Goal: Task Accomplishment & Management: Manage account settings

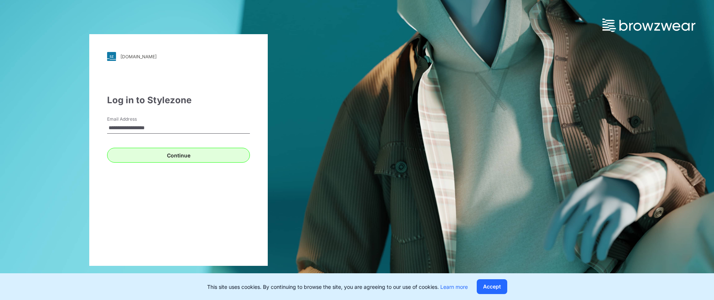
type input "**********"
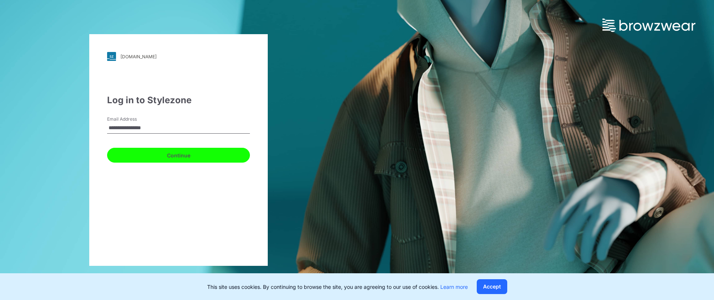
click at [185, 156] on button "Continue" at bounding box center [178, 155] width 143 height 15
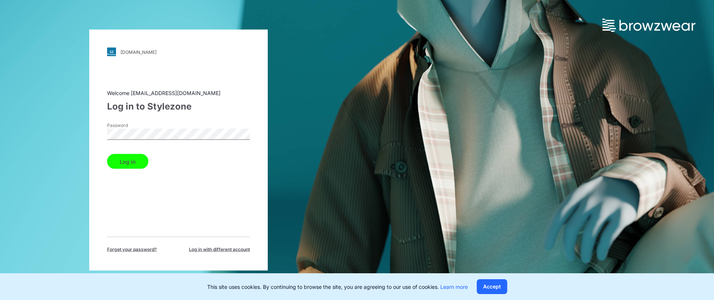
click at [133, 161] on button "Log in" at bounding box center [127, 161] width 41 height 15
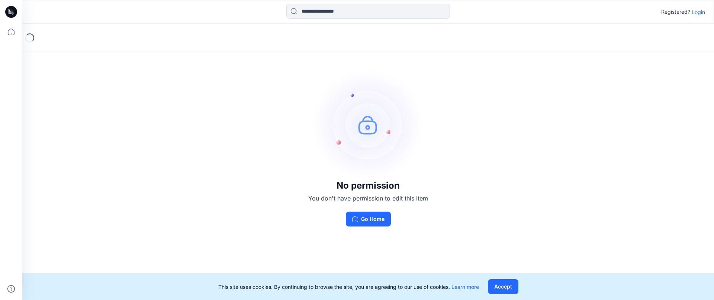
click at [699, 13] on p "Login" at bounding box center [697, 12] width 13 height 8
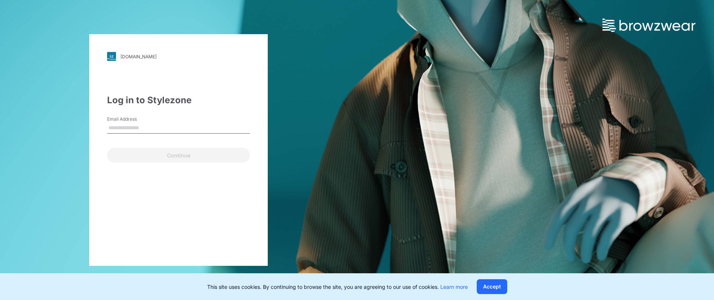
type input "**********"
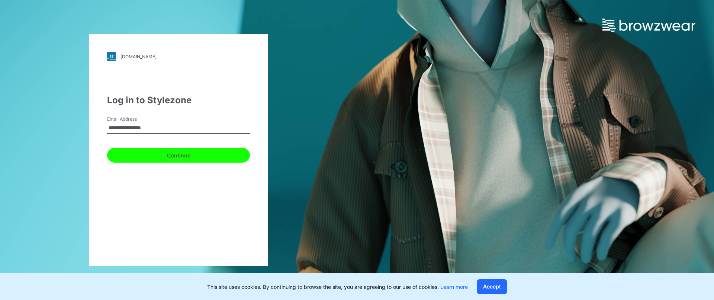
click at [183, 156] on button "Continue" at bounding box center [178, 155] width 143 height 15
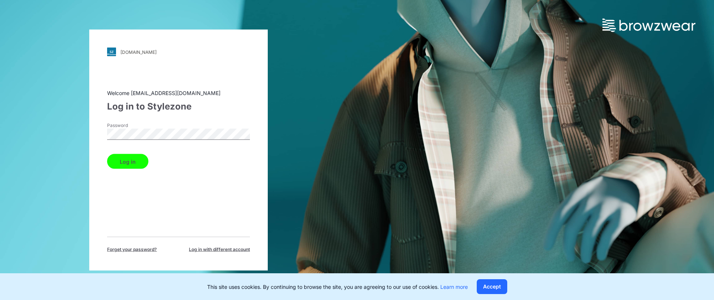
click at [133, 160] on button "Log in" at bounding box center [127, 161] width 41 height 15
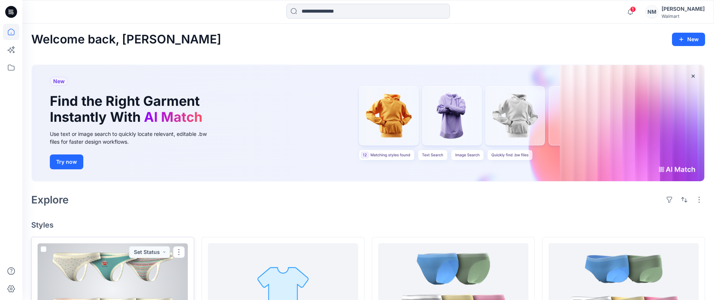
click at [136, 275] on div at bounding box center [113, 289] width 150 height 93
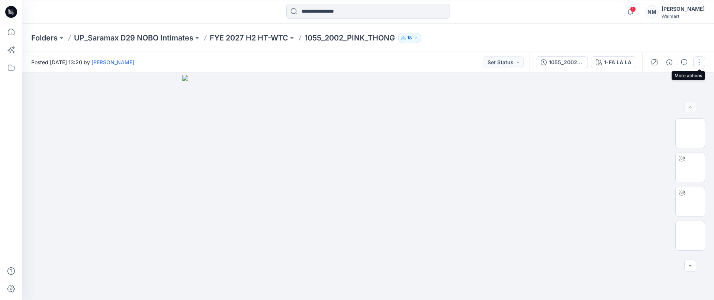
click at [698, 61] on button "button" at bounding box center [699, 62] width 12 height 12
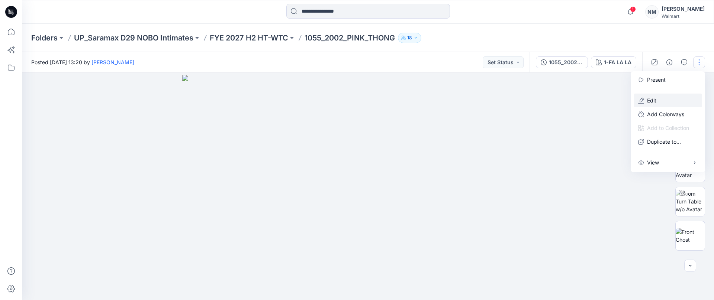
click at [664, 100] on button "Edit" at bounding box center [667, 101] width 68 height 14
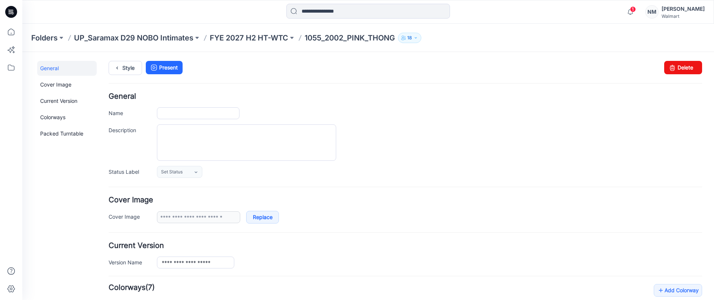
type input "**********"
click at [684, 68] on link "Delete" at bounding box center [683, 67] width 38 height 13
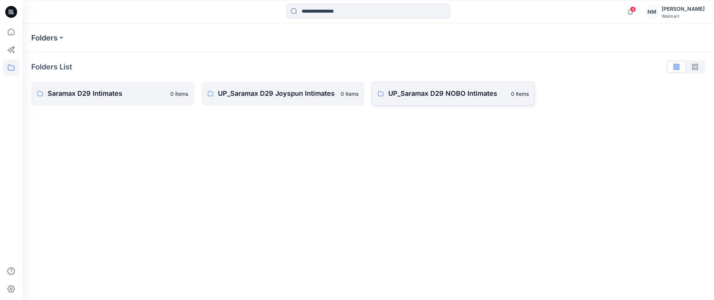
click at [480, 94] on p "UP_Saramax D29 NOBO Intimates" at bounding box center [447, 93] width 118 height 10
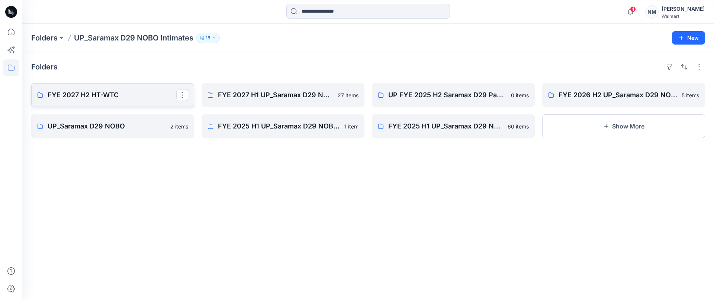
click at [142, 94] on p "FYE 2027 H2 HT-WTC" at bounding box center [112, 95] width 129 height 10
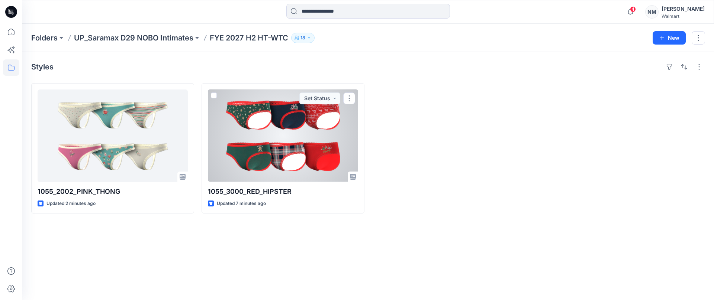
click at [274, 115] on div at bounding box center [283, 136] width 150 height 93
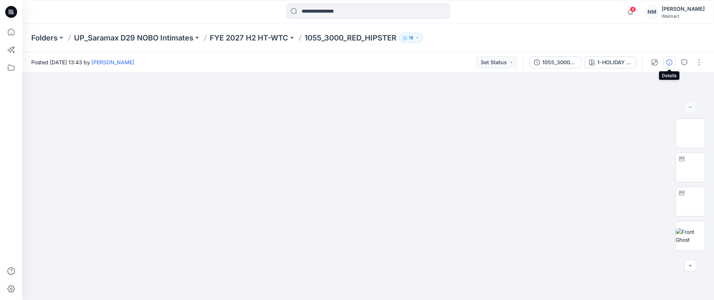
click at [669, 64] on icon "button" at bounding box center [669, 62] width 6 height 6
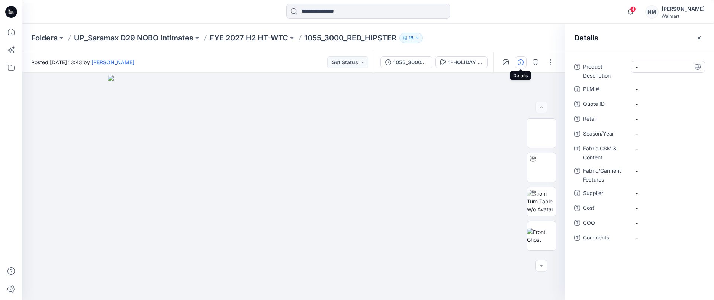
click at [640, 68] on Description "-" at bounding box center [667, 67] width 65 height 8
type textarea "**********"
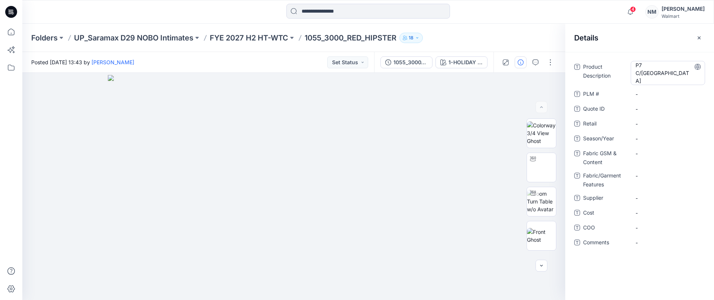
click at [670, 68] on Description "P7 C/S JERSEY" at bounding box center [667, 72] width 65 height 23
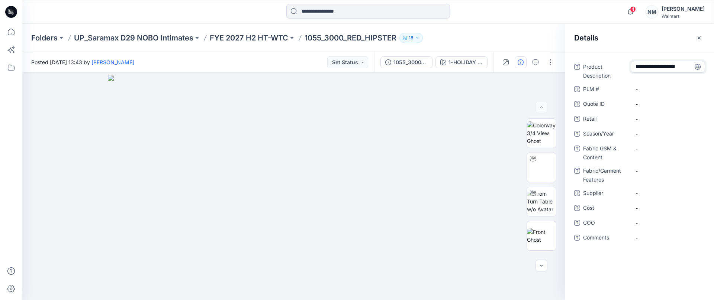
scroll to position [5, 0]
type textarea "**********"
click at [652, 119] on span "-" at bounding box center [667, 119] width 65 height 8
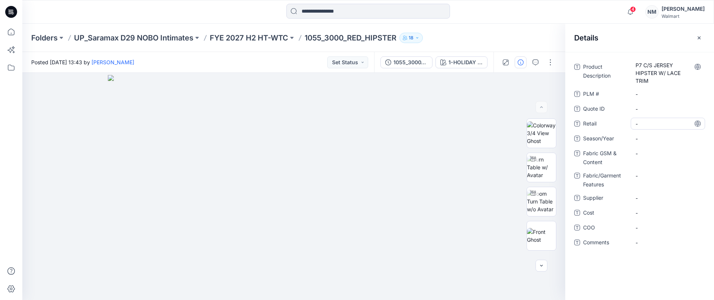
click at [643, 124] on span "-" at bounding box center [667, 124] width 65 height 8
type textarea "******"
click at [657, 140] on span "-" at bounding box center [667, 139] width 65 height 8
click at [642, 139] on span "-" at bounding box center [667, 139] width 65 height 8
type textarea "*******"
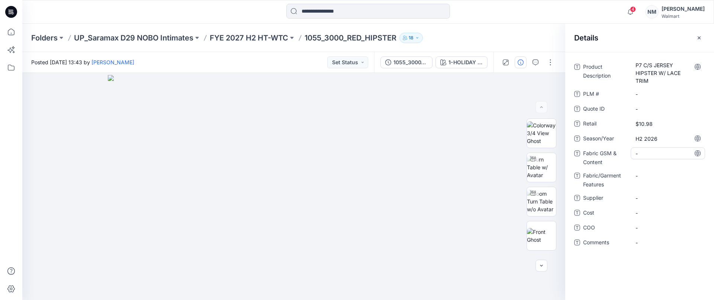
click at [650, 155] on Content "-" at bounding box center [667, 154] width 65 height 8
click at [638, 154] on Content "-" at bounding box center [667, 154] width 65 height 8
click at [681, 156] on textarea "**********" at bounding box center [667, 154] width 74 height 12
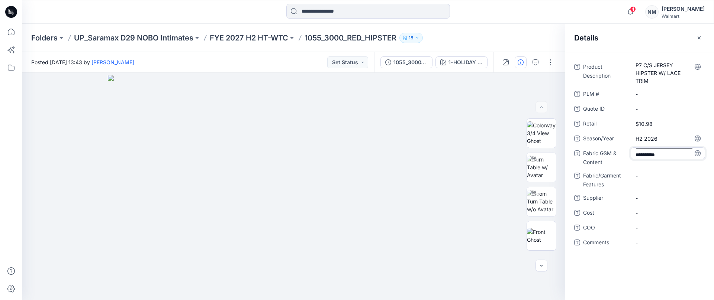
drag, startPoint x: 680, startPoint y: 157, endPoint x: 672, endPoint y: 156, distance: 7.5
click at [677, 158] on textarea "**********" at bounding box center [667, 154] width 74 height 12
click at [680, 149] on textarea "**********" at bounding box center [667, 154] width 74 height 12
click at [678, 151] on textarea "**********" at bounding box center [667, 154] width 74 height 12
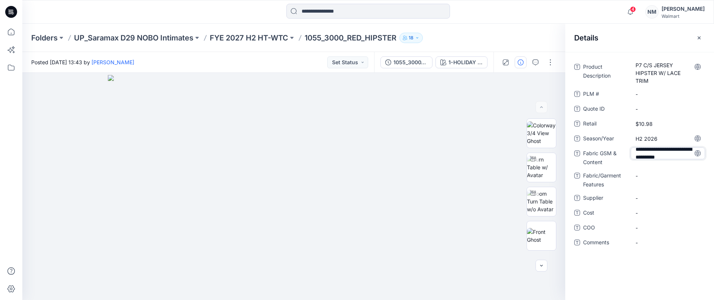
scroll to position [3, 0]
click at [681, 157] on textarea "**********" at bounding box center [667, 154] width 74 height 12
type textarea "**********"
click at [638, 176] on Features "-" at bounding box center [667, 176] width 65 height 8
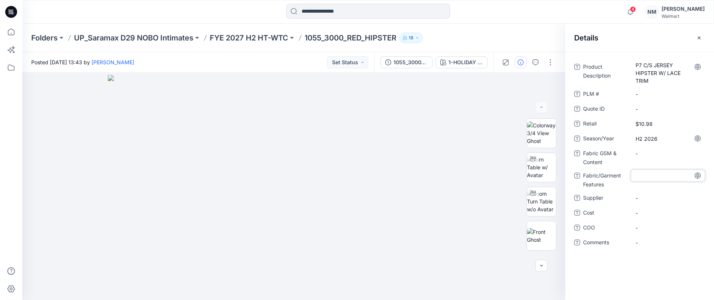
type textarea "**********"
click at [638, 176] on Features "-" at bounding box center [667, 176] width 65 height 8
type textarea "**********"
click at [640, 197] on div "-" at bounding box center [667, 203] width 74 height 12
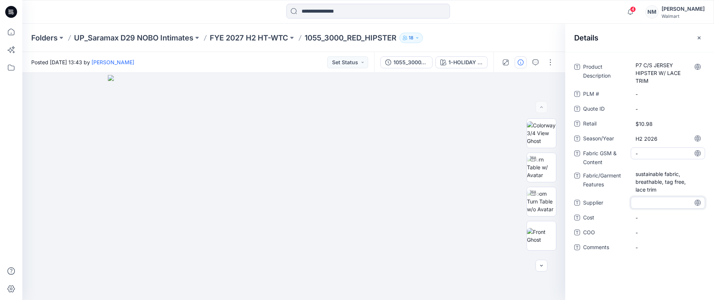
click at [637, 154] on Content "-" at bounding box center [667, 154] width 65 height 8
click at [637, 174] on Features "sustainable fabric, breathable, tag free, lace trim" at bounding box center [667, 181] width 65 height 23
click at [642, 154] on Content "-" at bounding box center [667, 154] width 65 height 8
click at [640, 154] on Content "-" at bounding box center [667, 154] width 65 height 8
drag, startPoint x: 661, startPoint y: 154, endPoint x: 675, endPoint y: 134, distance: 24.8
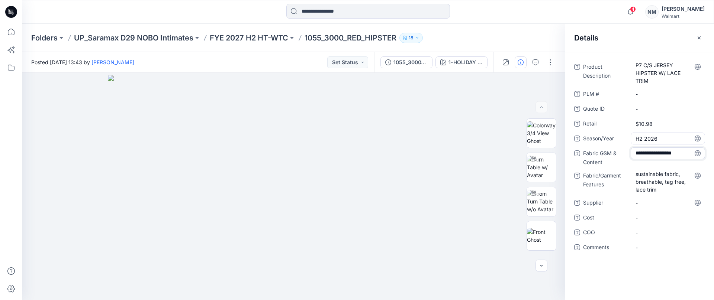
click at [659, 154] on textarea "**********" at bounding box center [667, 154] width 74 height 12
click at [688, 153] on textarea "**********" at bounding box center [667, 154] width 74 height 12
type textarea "**********"
click at [640, 202] on span "-" at bounding box center [667, 203] width 65 height 8
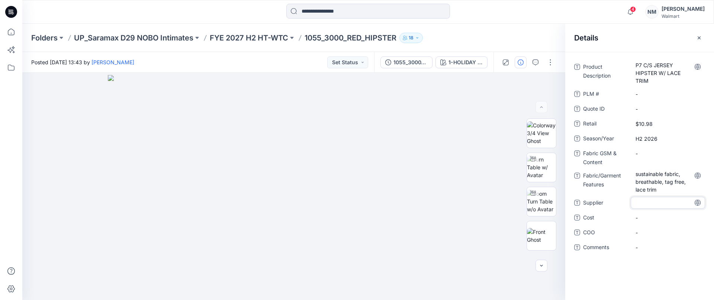
type textarea "**********"
click at [639, 203] on span "-" at bounding box center [667, 203] width 65 height 8
type textarea "**********"
click at [648, 220] on span "-" at bounding box center [667, 218] width 65 height 8
click at [647, 218] on span "-" at bounding box center [667, 218] width 65 height 8
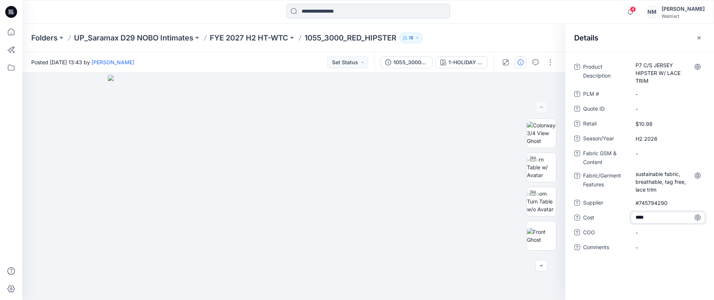
type textarea "*****"
click at [649, 235] on span "-" at bounding box center [667, 233] width 65 height 8
click at [641, 154] on Content "-" at bounding box center [667, 154] width 65 height 8
type textarea "**********"
click at [686, 265] on div "Product Description P7 C/S JERSEY HIPSTER W/ LACE TRIM PLM # - Quote ID - Retai…" at bounding box center [639, 176] width 149 height 248
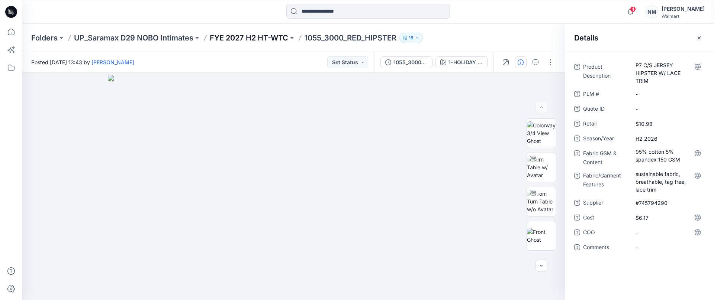
click at [282, 38] on p "FYE 2027 H2 HT-WTC" at bounding box center [249, 38] width 78 height 10
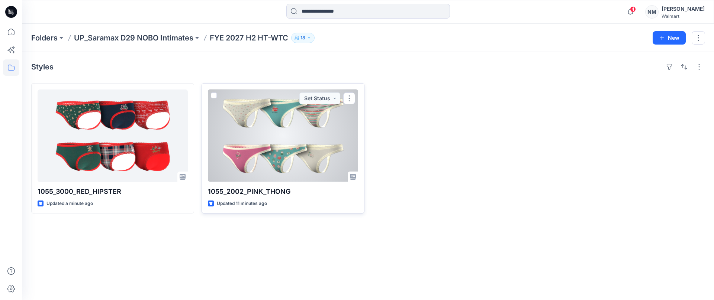
click at [272, 117] on div at bounding box center [283, 136] width 150 height 93
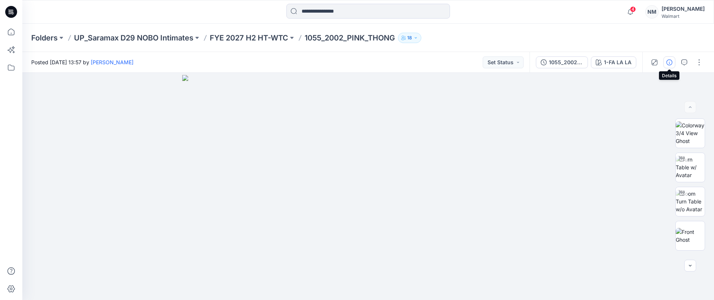
click at [670, 63] on icon "button" at bounding box center [669, 62] width 6 height 6
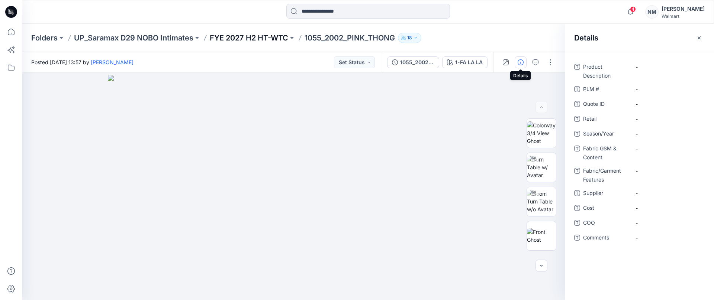
click at [269, 36] on p "FYE 2027 H2 HT-WTC" at bounding box center [249, 38] width 78 height 10
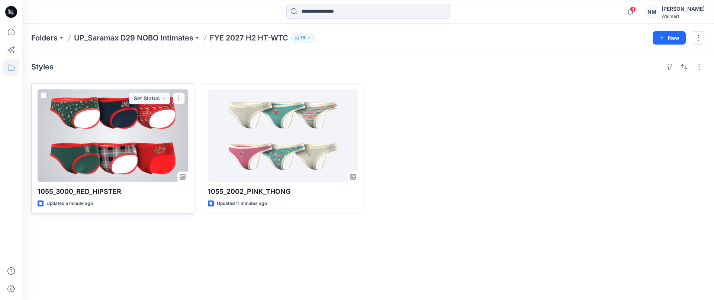
click at [155, 117] on div at bounding box center [113, 136] width 150 height 93
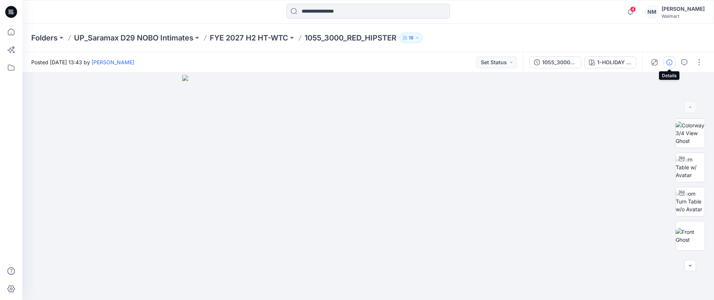
click at [670, 61] on icon "button" at bounding box center [669, 62] width 6 height 6
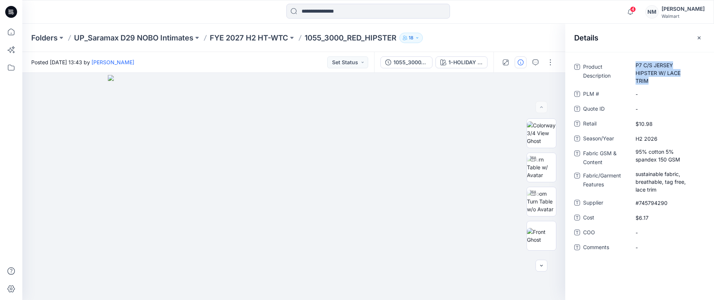
drag, startPoint x: 650, startPoint y: 81, endPoint x: 644, endPoint y: 48, distance: 33.3
click at [633, 55] on div "Product Description P7 C/S JERSEY HIPSTER W/ LACE TRIM PLM # - Quote ID - Retai…" at bounding box center [639, 176] width 149 height 248
click at [651, 78] on Description "P7 C/S JERSEY HIPSTER W/ LACE TRIM" at bounding box center [667, 72] width 65 height 23
drag, startPoint x: 645, startPoint y: 67, endPoint x: 710, endPoint y: 78, distance: 66.5
click at [703, 80] on textarea "**********" at bounding box center [667, 72] width 74 height 23
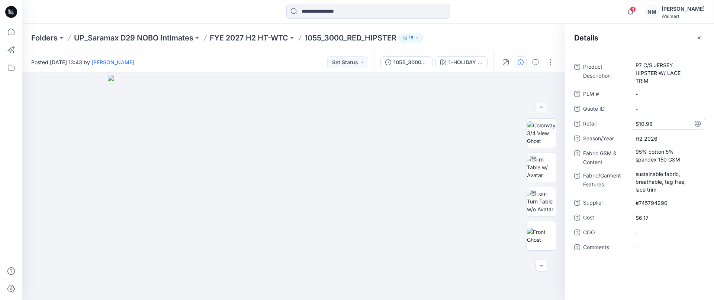
click at [643, 125] on span "$10.98" at bounding box center [667, 124] width 65 height 8
drag, startPoint x: 654, startPoint y: 123, endPoint x: 626, endPoint y: 122, distance: 27.9
click at [627, 122] on div "Retail ******" at bounding box center [639, 124] width 131 height 12
click at [650, 139] on span "H2 2026" at bounding box center [667, 139] width 65 height 8
drag, startPoint x: 659, startPoint y: 138, endPoint x: 626, endPoint y: 137, distance: 33.5
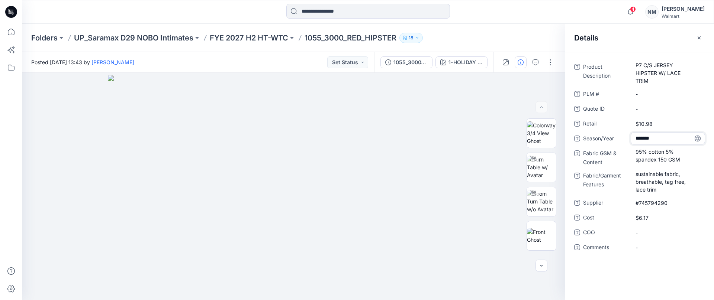
click at [627, 138] on div "Season/Year *******" at bounding box center [639, 139] width 131 height 12
click at [675, 159] on Content "95% cotton 5% spandex 150 GSM" at bounding box center [667, 156] width 65 height 16
drag, startPoint x: 681, startPoint y: 160, endPoint x: 625, endPoint y: 147, distance: 57.2
click at [625, 148] on div "**********" at bounding box center [639, 157] width 131 height 19
click at [657, 187] on Features "sustainable fabric, breathable, tag free, lace trim" at bounding box center [667, 181] width 65 height 23
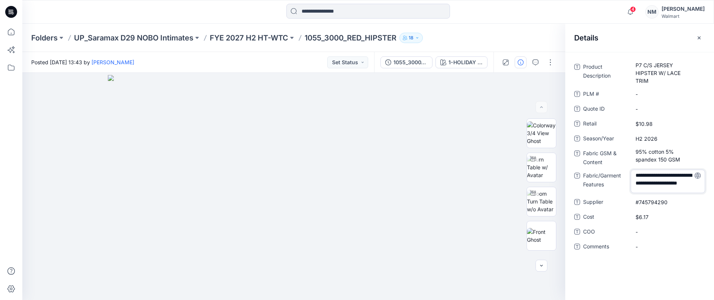
drag, startPoint x: 659, startPoint y: 191, endPoint x: 617, endPoint y: 168, distance: 47.9
click at [616, 168] on div "**********" at bounding box center [639, 161] width 131 height 201
click at [643, 173] on Features "sustainable fabric, breathable, tag free, lace trim" at bounding box center [667, 181] width 65 height 23
drag, startPoint x: 636, startPoint y: 176, endPoint x: 693, endPoint y: 192, distance: 59.8
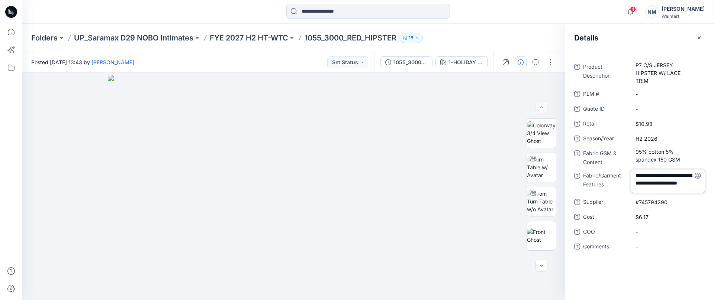
click at [693, 194] on div "**********" at bounding box center [639, 161] width 131 height 201
type textarea "**********"
click at [658, 181] on Features "sustainable fabric, breathable, tag free, lace trim" at bounding box center [667, 181] width 65 height 23
drag, startPoint x: 658, startPoint y: 191, endPoint x: 625, endPoint y: 169, distance: 39.1
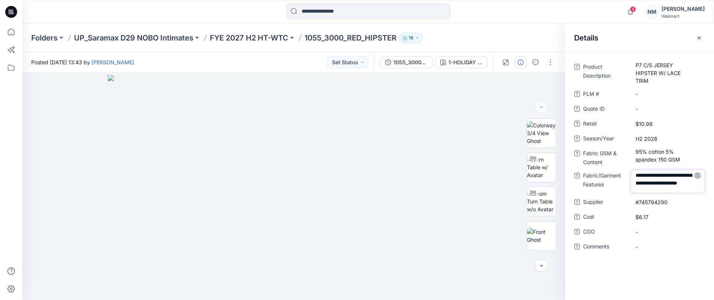
click at [620, 172] on div "**********" at bounding box center [639, 181] width 131 height 23
click at [650, 217] on span "$6.17" at bounding box center [667, 218] width 65 height 8
drag, startPoint x: 651, startPoint y: 216, endPoint x: 627, endPoint y: 216, distance: 24.2
click at [627, 217] on div "Cost *****" at bounding box center [639, 218] width 131 height 12
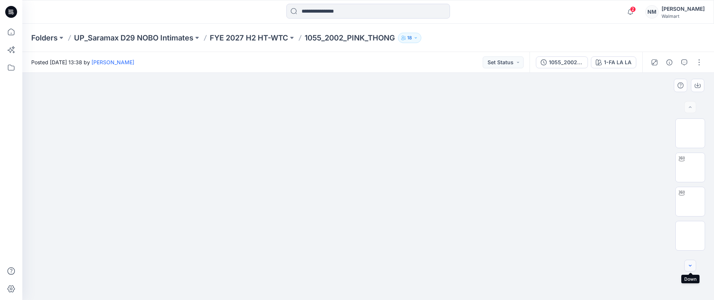
click at [688, 266] on icon "button" at bounding box center [690, 266] width 6 height 6
click at [690, 207] on img at bounding box center [690, 207] width 0 height 0
click at [690, 241] on img at bounding box center [690, 241] width 0 height 0
click at [689, 265] on icon "button" at bounding box center [690, 266] width 6 height 6
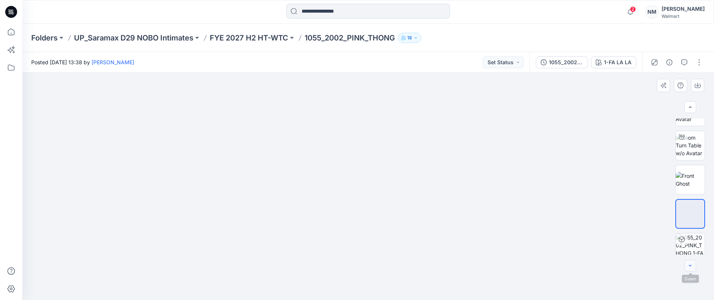
scroll to position [58, 0]
click at [691, 248] on img at bounding box center [689, 246] width 29 height 29
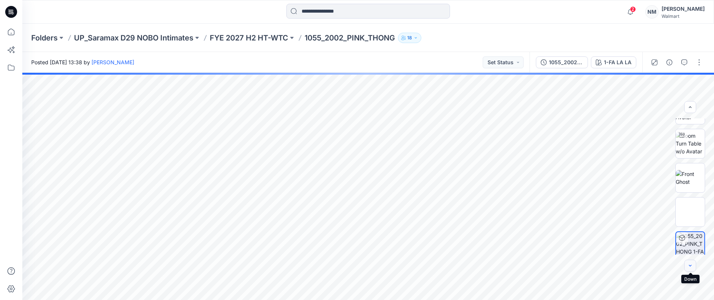
click at [689, 267] on icon "button" at bounding box center [690, 266] width 6 height 6
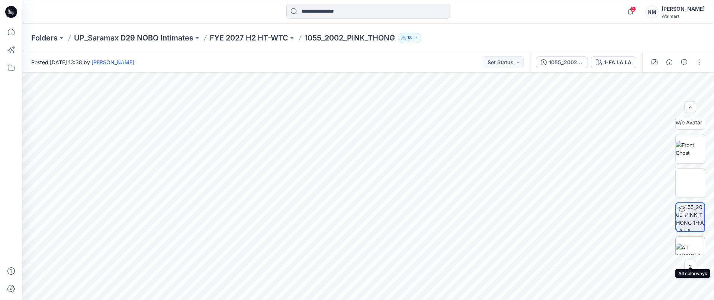
click at [688, 249] on img at bounding box center [689, 252] width 29 height 16
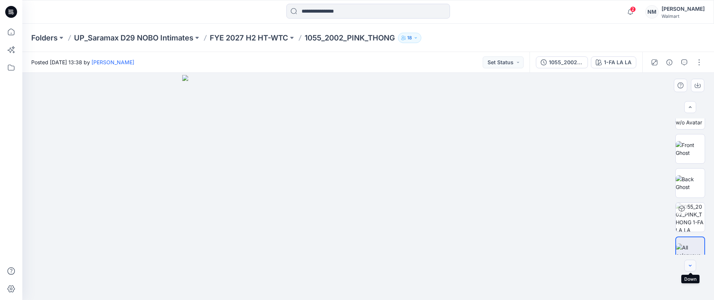
click at [690, 267] on icon "button" at bounding box center [690, 266] width 6 height 6
click at [689, 268] on div at bounding box center [690, 266] width 12 height 12
click at [691, 268] on div at bounding box center [690, 266] width 12 height 12
click at [692, 269] on div at bounding box center [690, 266] width 12 height 12
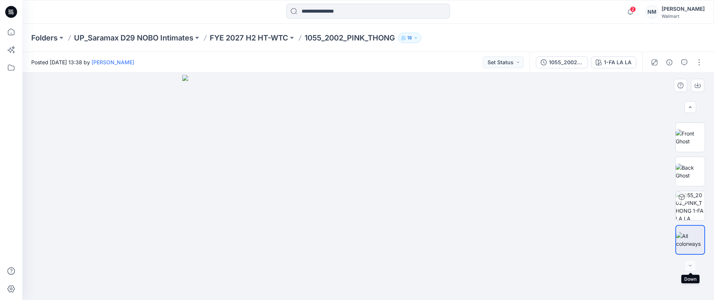
click at [690, 266] on div at bounding box center [690, 266] width 12 height 12
click at [691, 267] on div at bounding box center [690, 266] width 12 height 12
click at [689, 107] on icon "button" at bounding box center [689, 106] width 3 height 1
click at [690, 106] on icon "button" at bounding box center [690, 107] width 6 height 6
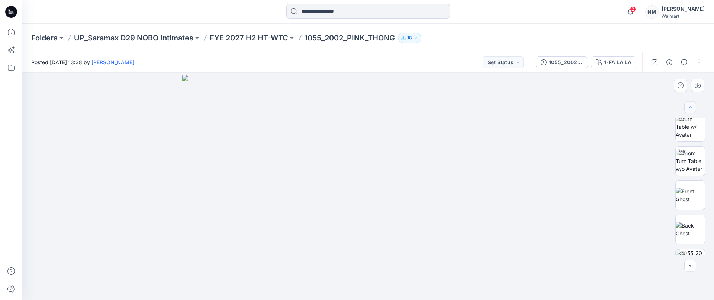
click at [690, 106] on icon "button" at bounding box center [690, 107] width 6 height 6
click at [691, 105] on icon "button" at bounding box center [690, 107] width 6 height 6
click at [690, 105] on div at bounding box center [690, 107] width 12 height 12
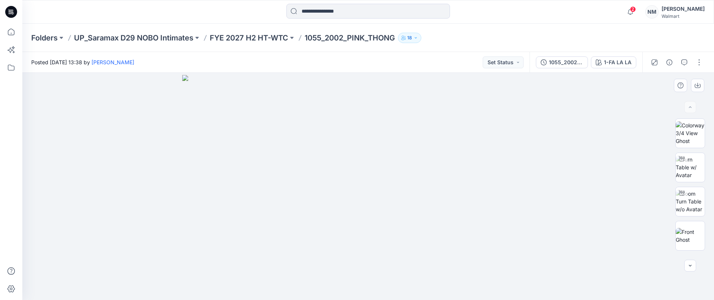
click at [691, 104] on div at bounding box center [690, 107] width 12 height 12
click at [688, 132] on img at bounding box center [689, 133] width 29 height 23
click at [691, 162] on img at bounding box center [689, 167] width 29 height 23
click at [480, 191] on div at bounding box center [367, 186] width 691 height 227
drag, startPoint x: 431, startPoint y: 258, endPoint x: 352, endPoint y: 242, distance: 80.8
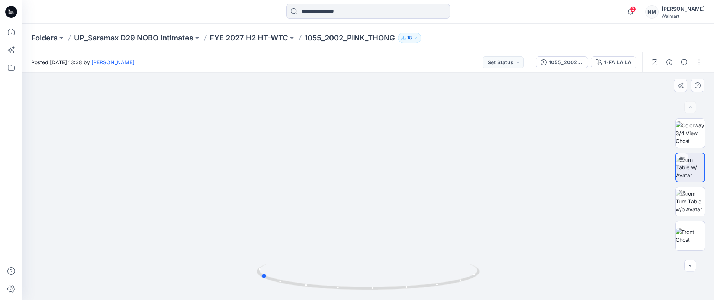
click at [326, 246] on div at bounding box center [367, 186] width 691 height 227
drag, startPoint x: 470, startPoint y: 236, endPoint x: 390, endPoint y: 235, distance: 79.9
click at [392, 235] on div at bounding box center [367, 186] width 691 height 227
drag, startPoint x: 472, startPoint y: 229, endPoint x: 438, endPoint y: 227, distance: 34.3
click at [437, 227] on div at bounding box center [367, 186] width 691 height 227
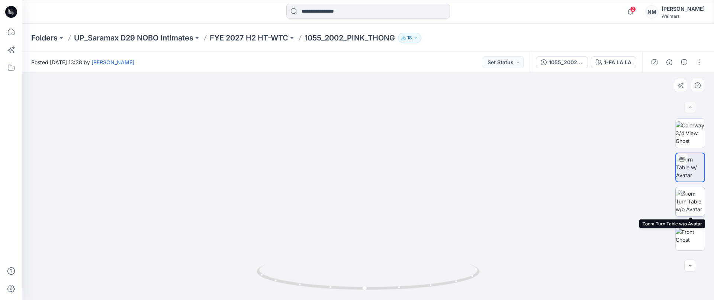
click at [691, 204] on img at bounding box center [689, 201] width 29 height 23
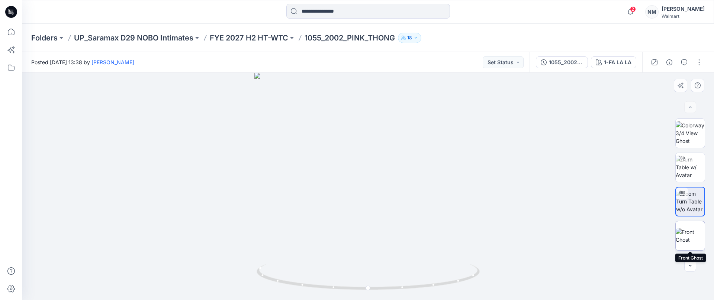
click at [688, 234] on img at bounding box center [689, 236] width 29 height 16
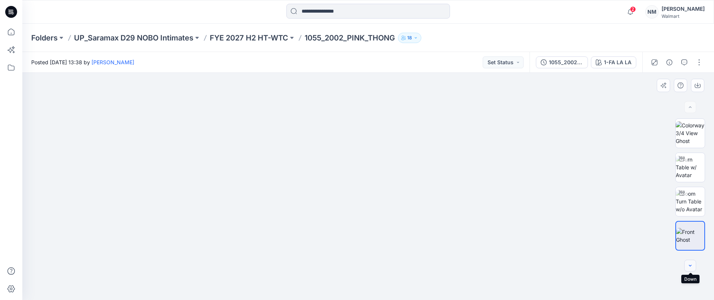
click at [690, 265] on icon "button" at bounding box center [690, 266] width 6 height 6
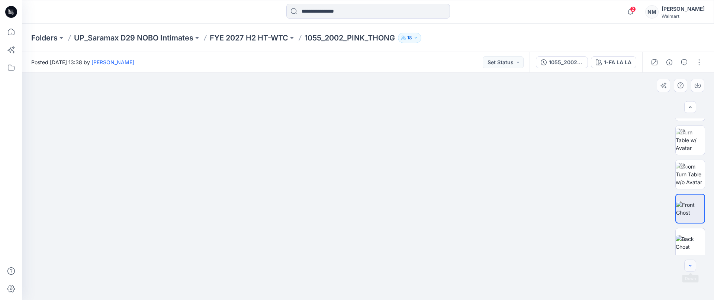
scroll to position [29, 0]
click at [692, 239] on img at bounding box center [689, 241] width 29 height 16
click at [690, 265] on icon "button" at bounding box center [690, 266] width 6 height 6
click at [691, 265] on icon "button" at bounding box center [690, 266] width 6 height 6
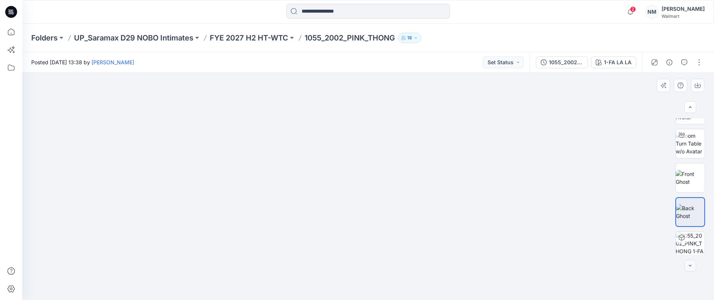
scroll to position [87, 0]
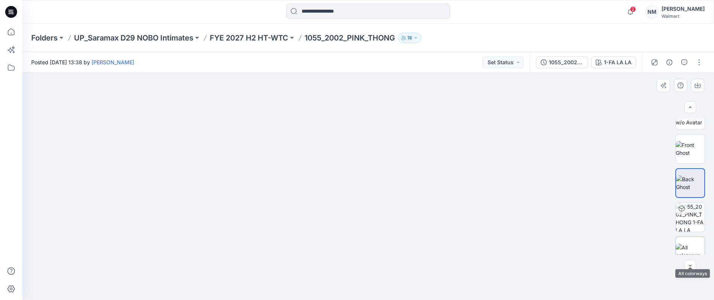
click at [689, 247] on img at bounding box center [689, 252] width 29 height 16
click at [692, 265] on icon "button" at bounding box center [690, 266] width 6 height 6
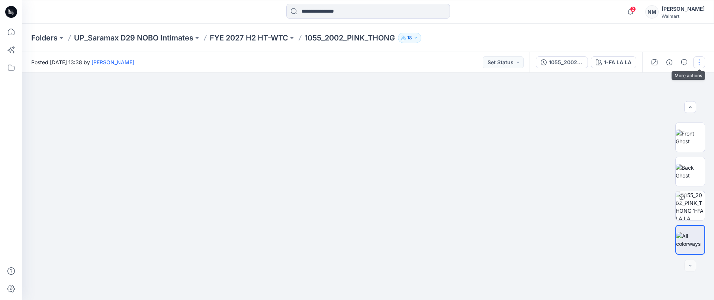
click at [697, 62] on button "button" at bounding box center [699, 62] width 12 height 12
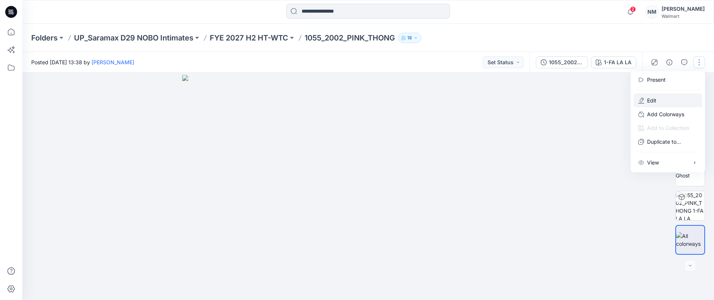
click at [669, 99] on button "Edit" at bounding box center [667, 101] width 68 height 14
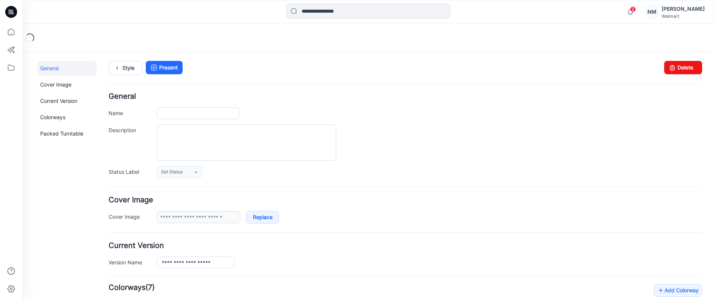
type input "**********"
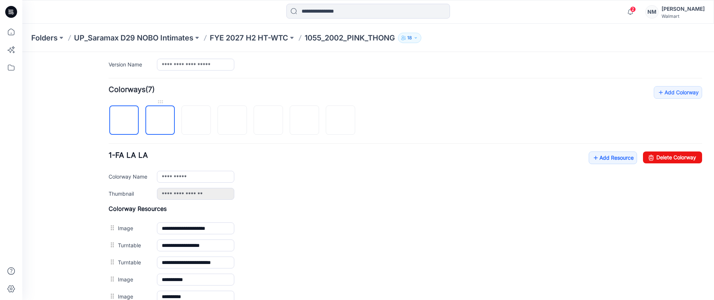
scroll to position [197, 0]
click at [163, 121] on img at bounding box center [160, 122] width 6 height 6
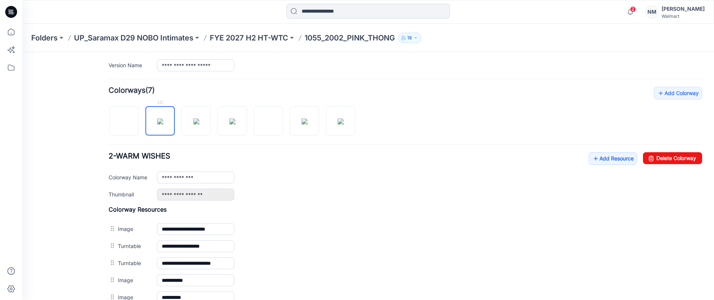
click at [161, 119] on img at bounding box center [160, 122] width 6 height 6
click at [197, 119] on img at bounding box center [196, 122] width 6 height 6
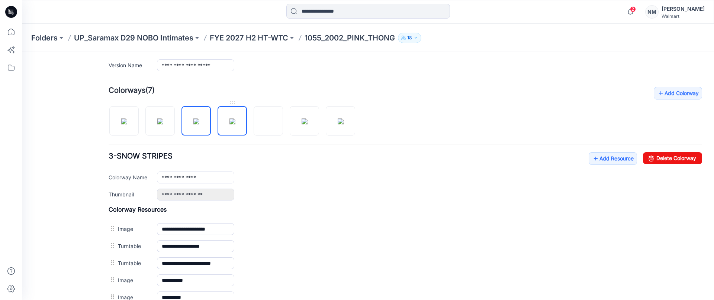
click at [231, 119] on img at bounding box center [232, 122] width 6 height 6
drag, startPoint x: 268, startPoint y: 117, endPoint x: 277, endPoint y: 116, distance: 8.3
click at [268, 122] on img at bounding box center [268, 122] width 0 height 0
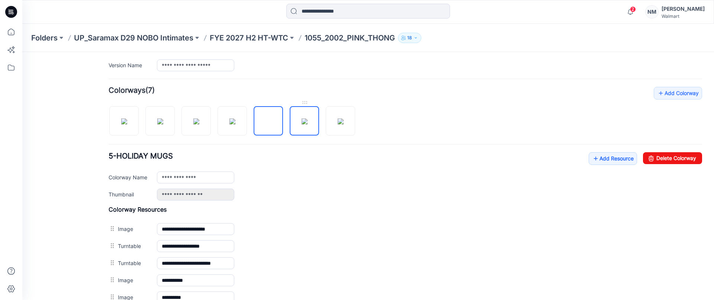
click at [301, 119] on img at bounding box center [304, 122] width 6 height 6
drag, startPoint x: 343, startPoint y: 118, endPoint x: 352, endPoint y: 116, distance: 9.9
click at [343, 119] on img at bounding box center [341, 122] width 6 height 6
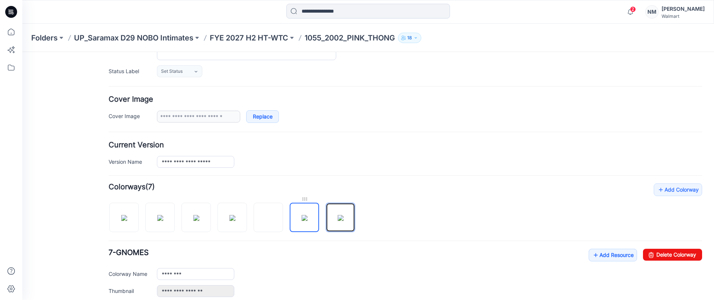
scroll to position [119, 0]
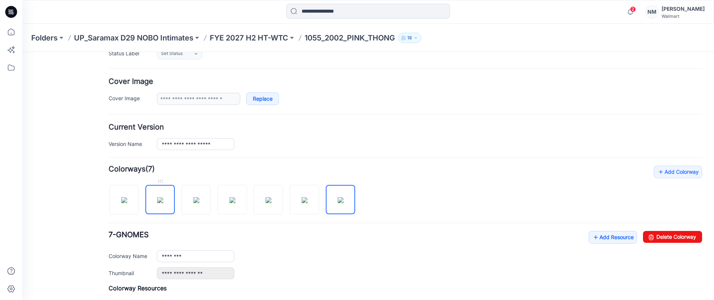
click at [161, 197] on img at bounding box center [160, 200] width 6 height 6
type input "**********"
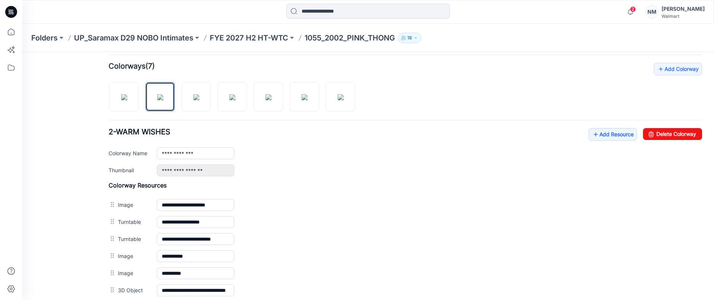
scroll to position [0, 0]
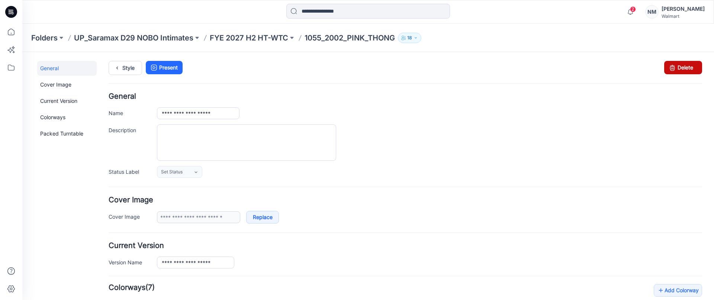
click at [685, 68] on link "Delete" at bounding box center [683, 67] width 38 height 13
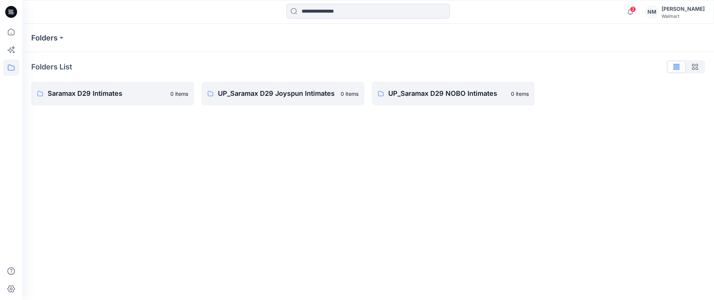
click at [142, 93] on p "Saramax D29 Intimates" at bounding box center [107, 93] width 118 height 10
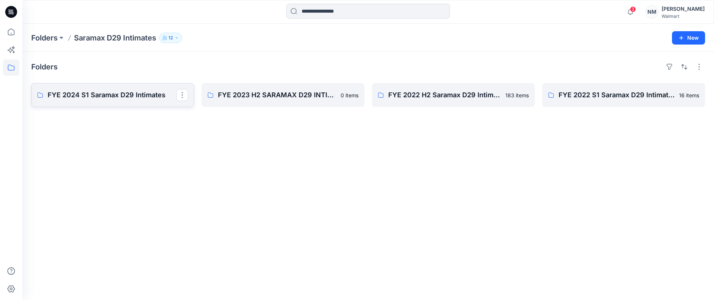
click at [118, 94] on p "FYE 2024 S1 Saramax D29 Intimates" at bounding box center [112, 95] width 129 height 10
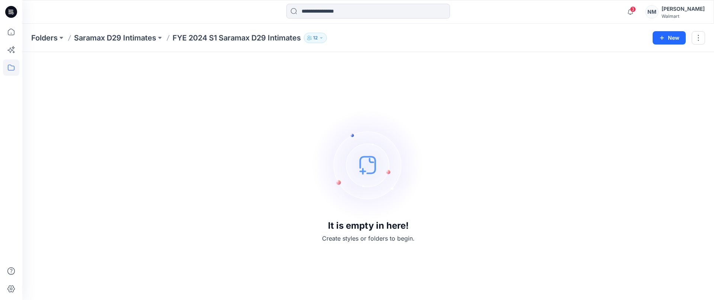
click at [145, 36] on p "Saramax D29 Intimates" at bounding box center [115, 38] width 82 height 10
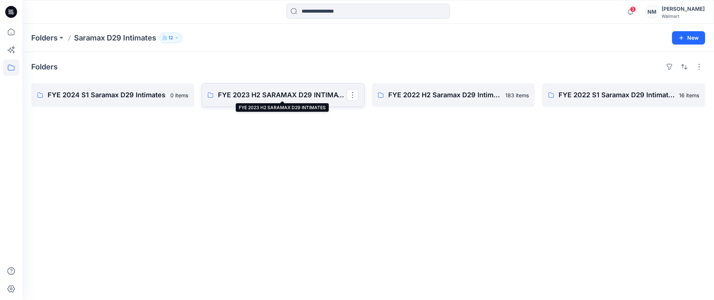
click at [268, 92] on p "FYE 2023 H2 SARAMAX D29 INTIMATES" at bounding box center [282, 95] width 129 height 10
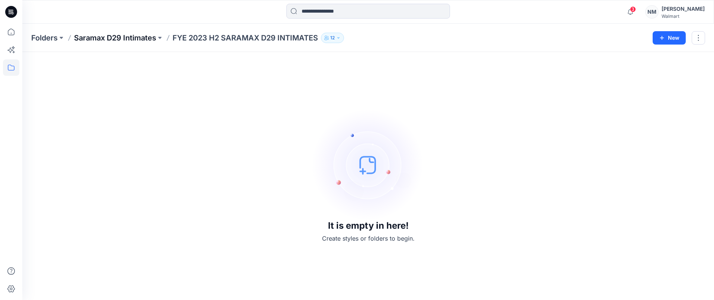
click at [147, 36] on p "Saramax D29 Intimates" at bounding box center [115, 38] width 82 height 10
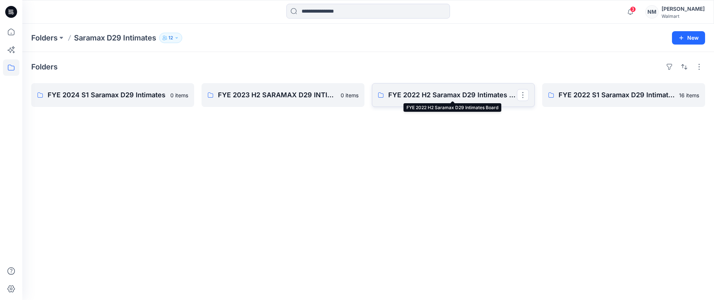
click at [458, 94] on p "FYE 2022 H2 Saramax D29 Intimates Board" at bounding box center [452, 95] width 129 height 10
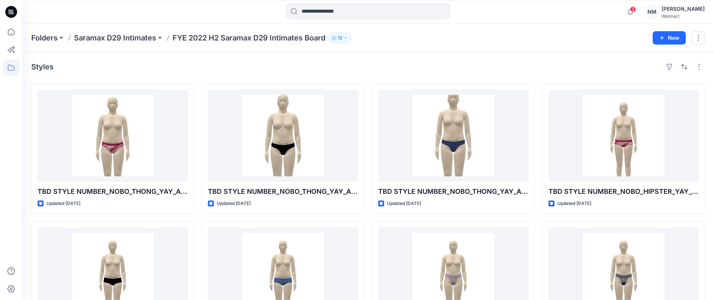
click at [143, 36] on p "Saramax D29 Intimates" at bounding box center [115, 38] width 82 height 10
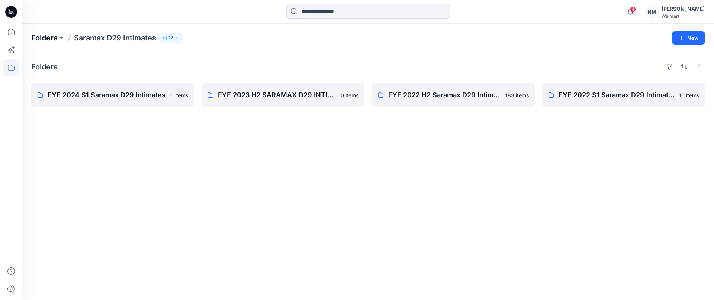
click at [53, 39] on p "Folders" at bounding box center [44, 38] width 26 height 10
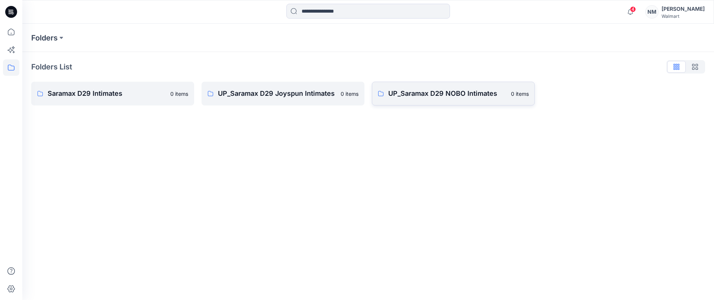
click at [445, 95] on p "UP_Saramax D29 NOBO Intimates" at bounding box center [447, 93] width 118 height 10
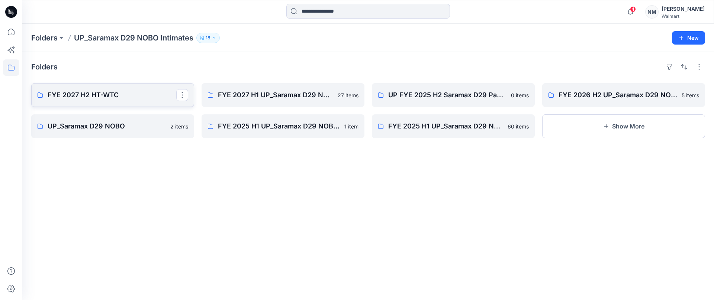
click at [133, 95] on p "FYE 2027 H2 HT-WTC" at bounding box center [112, 95] width 129 height 10
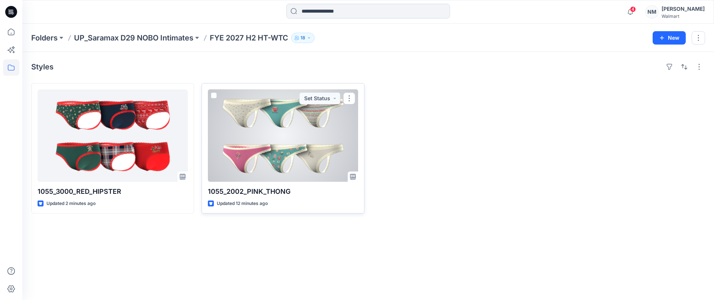
click at [290, 117] on div at bounding box center [283, 136] width 150 height 93
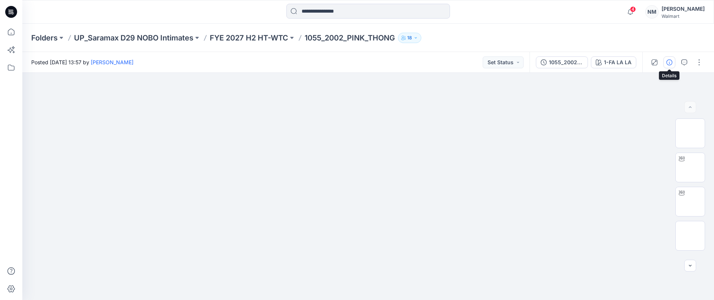
click at [668, 64] on icon "button" at bounding box center [669, 62] width 6 height 6
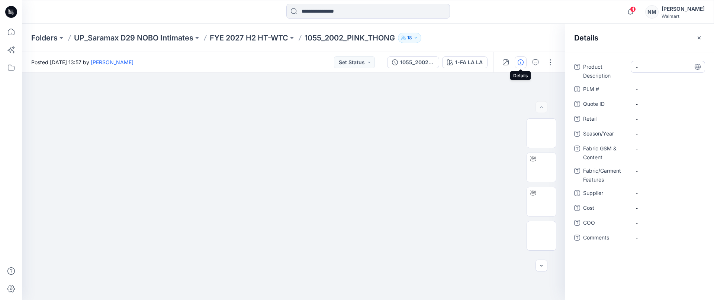
click at [637, 67] on Description "-" at bounding box center [667, 67] width 65 height 8
type textarea "**********"
drag, startPoint x: 664, startPoint y: 66, endPoint x: 628, endPoint y: 65, distance: 36.5
click at [626, 66] on div "**********" at bounding box center [639, 70] width 131 height 19
click at [637, 194] on span "-" at bounding box center [667, 194] width 65 height 8
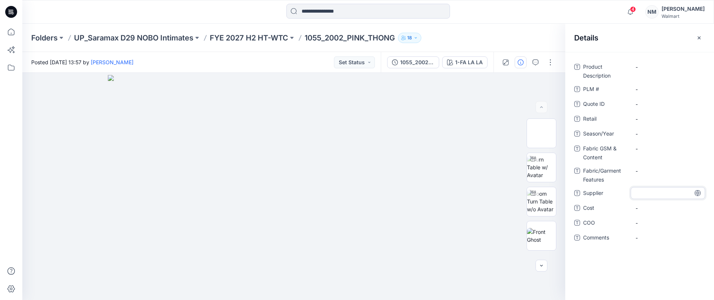
type textarea "**********"
click at [648, 170] on Features "-" at bounding box center [667, 171] width 65 height 8
click at [638, 66] on Description "-" at bounding box center [667, 67] width 65 height 8
click at [657, 69] on textarea "**********" at bounding box center [667, 67] width 74 height 12
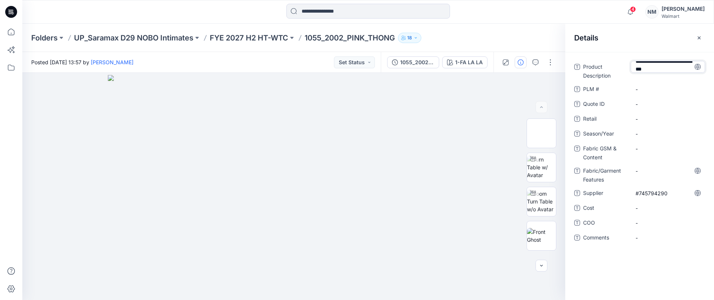
scroll to position [2, 0]
type textarea "**********"
click at [651, 88] on div "-" at bounding box center [667, 89] width 74 height 12
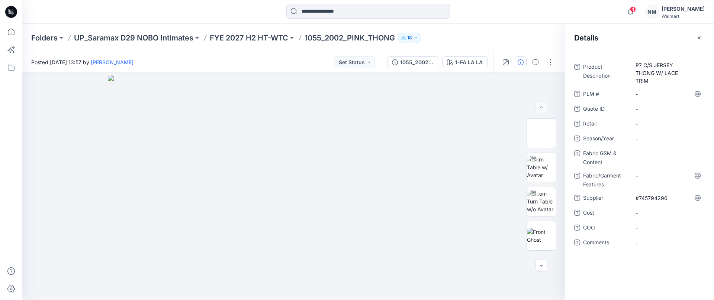
click at [629, 125] on div "Retail -" at bounding box center [639, 124] width 131 height 12
click at [636, 124] on span "-" at bounding box center [667, 124] width 65 height 8
type textarea "******"
click at [615, 140] on span "Season/Year" at bounding box center [605, 139] width 45 height 10
click at [639, 139] on span "-" at bounding box center [667, 139] width 65 height 8
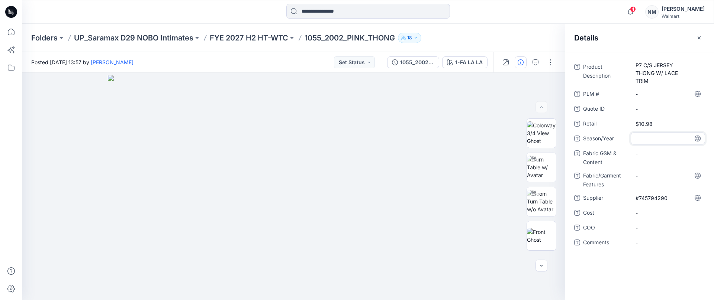
type textarea "*******"
click at [620, 154] on span "Fabric GSM & Content" at bounding box center [605, 158] width 45 height 18
click at [639, 153] on Content "-" at bounding box center [667, 154] width 65 height 8
type textarea "**********"
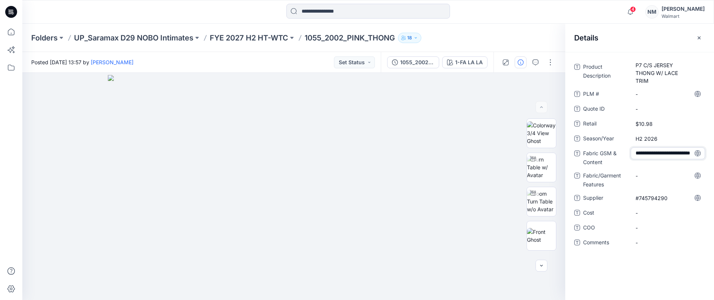
click at [614, 177] on span "Fabric/Garment Features" at bounding box center [605, 180] width 45 height 18
click at [638, 177] on Features "-" at bounding box center [667, 176] width 65 height 8
type textarea "**********"
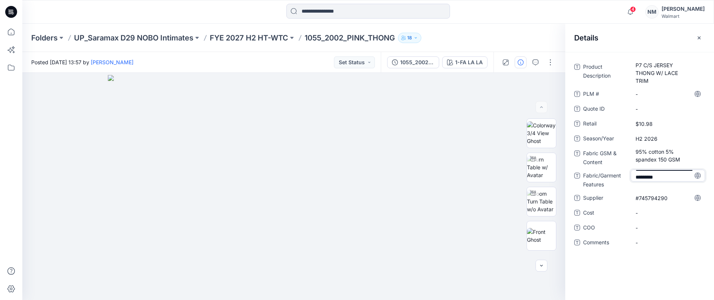
drag, startPoint x: 636, startPoint y: 175, endPoint x: 708, endPoint y: 191, distance: 74.0
click at [705, 191] on div "**********" at bounding box center [639, 159] width 149 height 197
click at [638, 175] on Features "-" at bounding box center [667, 176] width 65 height 8
type textarea "**********"
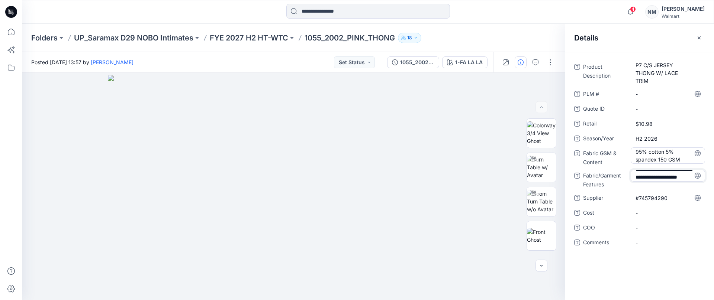
click at [643, 157] on Content "95% cotton 5% spandex 150 GSM" at bounding box center [667, 156] width 65 height 16
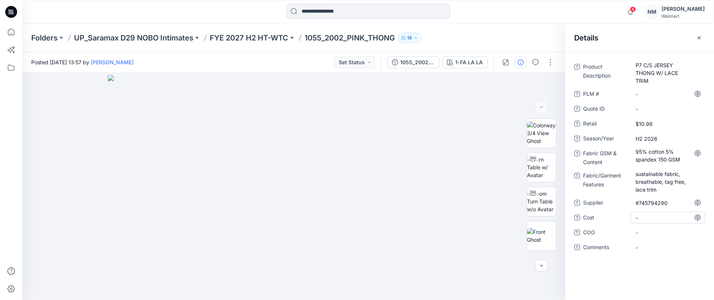
click at [637, 219] on span "-" at bounding box center [667, 218] width 65 height 8
type textarea "*****"
click at [652, 271] on div "Product Description P7 C/S JERSEY THONG W/ LACE TRIM PLM # - Quote ID - Retail …" at bounding box center [639, 176] width 149 height 248
click at [284, 39] on p "FYE 2027 H2 HT-WTC" at bounding box center [249, 38] width 78 height 10
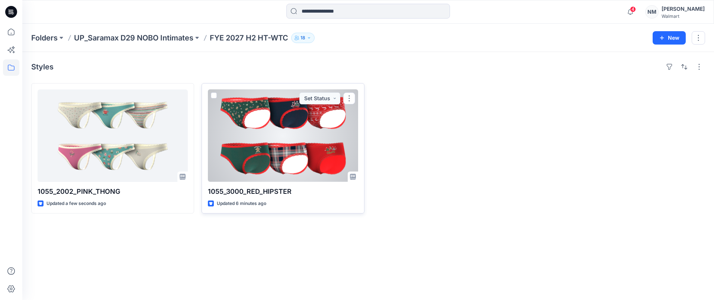
click at [253, 106] on div at bounding box center [283, 136] width 150 height 93
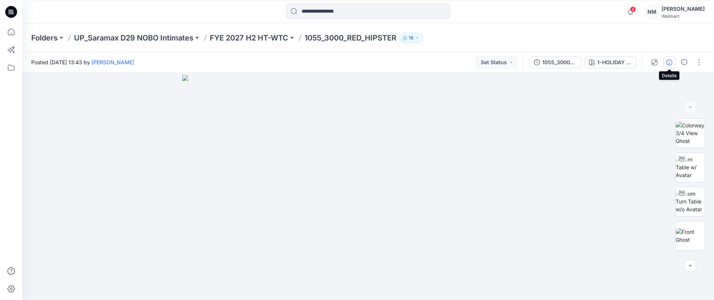
click at [670, 62] on icon "button" at bounding box center [669, 62] width 6 height 6
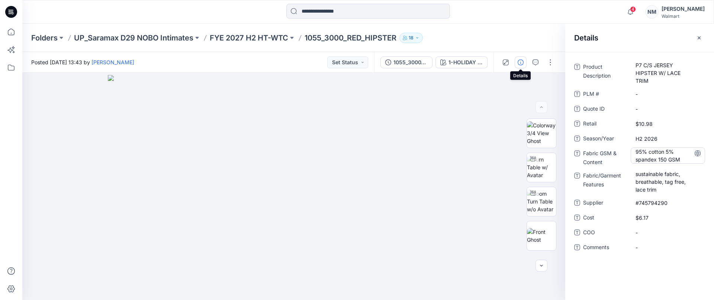
click at [663, 160] on Content "95% cotton 5% spandex 150 GSM" at bounding box center [667, 156] width 65 height 16
click at [666, 161] on textarea "**********" at bounding box center [667, 156] width 74 height 16
type textarea "**********"
click at [678, 289] on div "Product Description P7 C/S JERSEY HIPSTER W/ LACE TRIM PLM # - Quote ID - Retai…" at bounding box center [639, 176] width 149 height 248
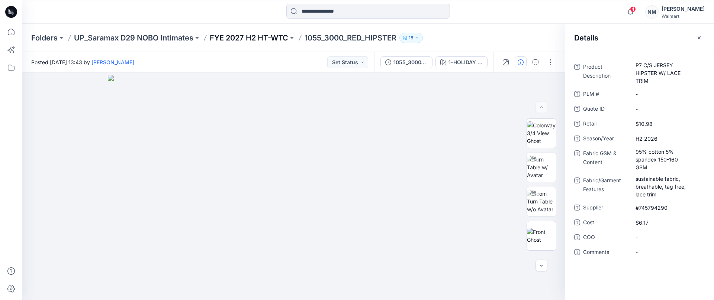
click at [280, 39] on p "FYE 2027 H2 HT-WTC" at bounding box center [249, 38] width 78 height 10
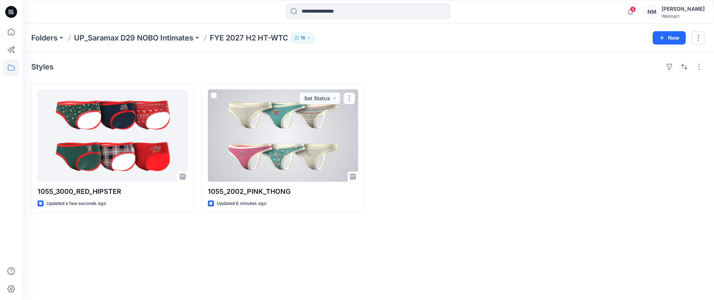
click at [284, 124] on div at bounding box center [283, 136] width 150 height 93
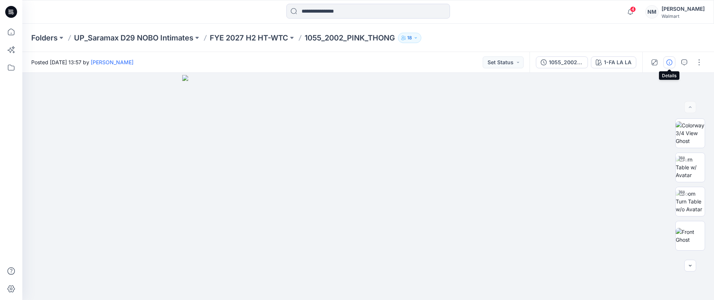
click at [669, 63] on icon "button" at bounding box center [669, 62] width 6 height 6
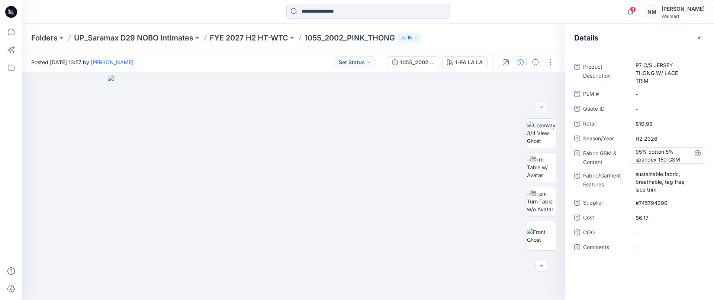
click at [665, 159] on Content "95% cotton 5% spandex 150 GSM" at bounding box center [667, 156] width 65 height 16
click at [665, 162] on textarea "**********" at bounding box center [667, 156] width 74 height 16
type textarea "**********"
click at [647, 184] on Features "sustainable fabric, breathable, tag free, lace trim" at bounding box center [667, 181] width 65 height 23
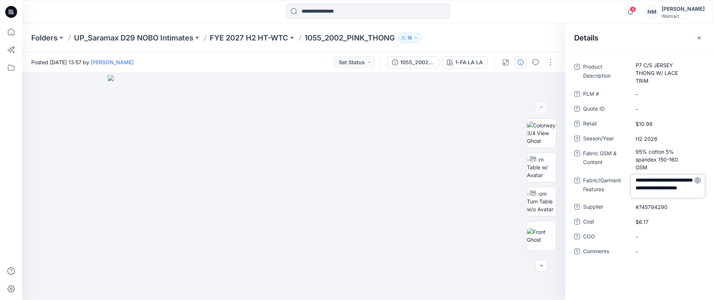
click at [672, 285] on div "**********" at bounding box center [639, 176] width 149 height 248
click at [279, 38] on p "FYE 2027 H2 HT-WTC" at bounding box center [249, 38] width 78 height 10
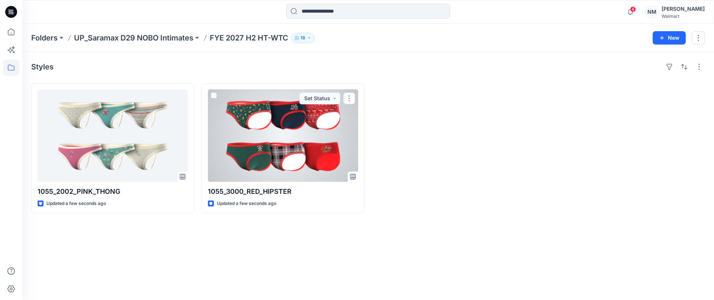
click at [267, 117] on div at bounding box center [283, 136] width 150 height 93
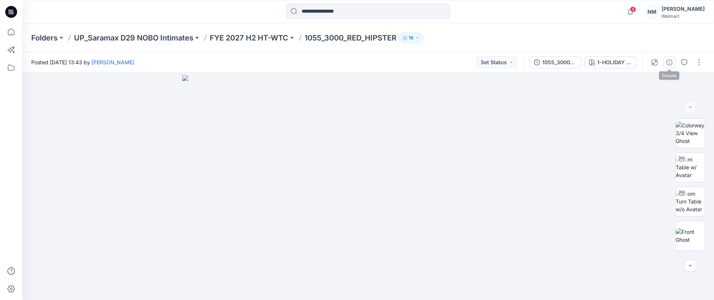
click at [667, 63] on icon "button" at bounding box center [669, 62] width 6 height 6
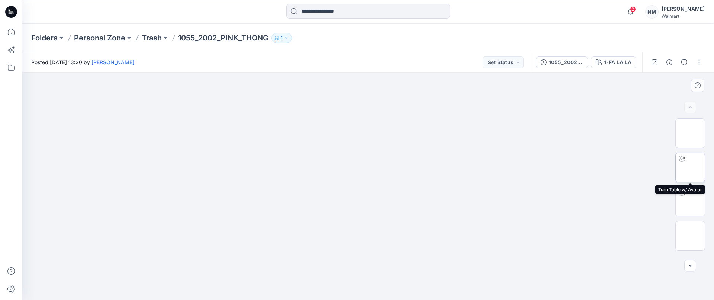
click at [690, 168] on img at bounding box center [690, 168] width 0 height 0
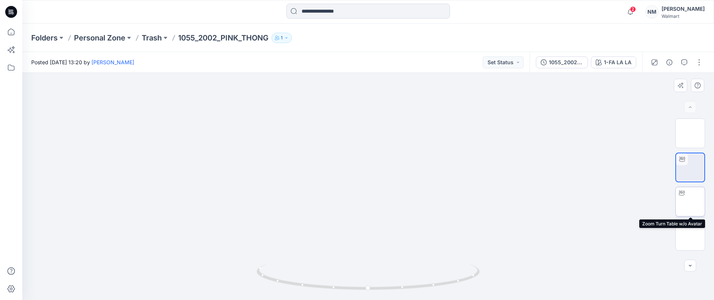
click at [690, 202] on img at bounding box center [690, 202] width 0 height 0
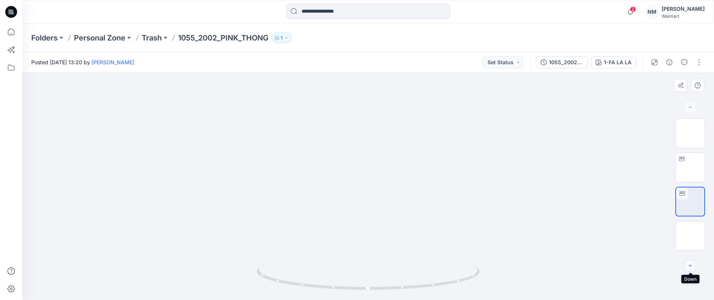
click at [690, 269] on button "button" at bounding box center [690, 266] width 12 height 12
click at [690, 269] on icon "button" at bounding box center [690, 266] width 6 height 6
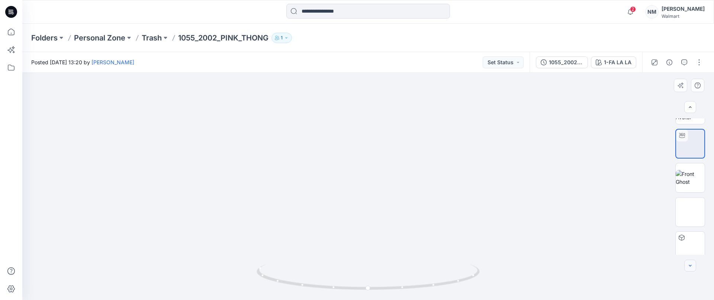
click at [691, 268] on icon "button" at bounding box center [690, 266] width 6 height 6
click at [690, 252] on img at bounding box center [690, 252] width 0 height 0
click at [240, 37] on p "1055_2002_PINK_THONG" at bounding box center [223, 38] width 90 height 10
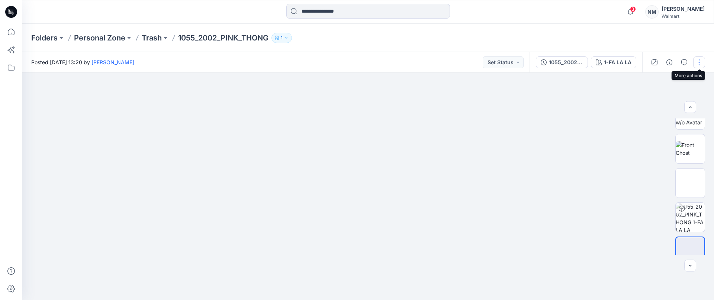
click at [699, 61] on button "button" at bounding box center [699, 62] width 12 height 12
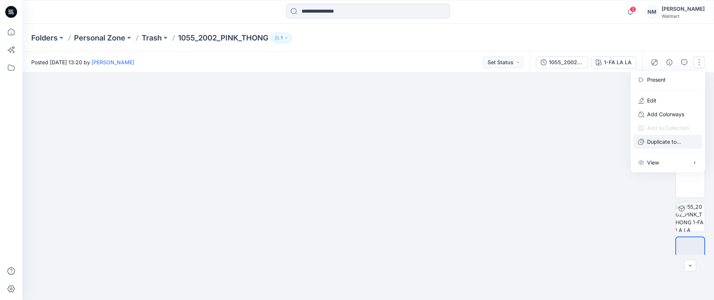
click at [661, 143] on p "Duplicate to..." at bounding box center [664, 142] width 34 height 8
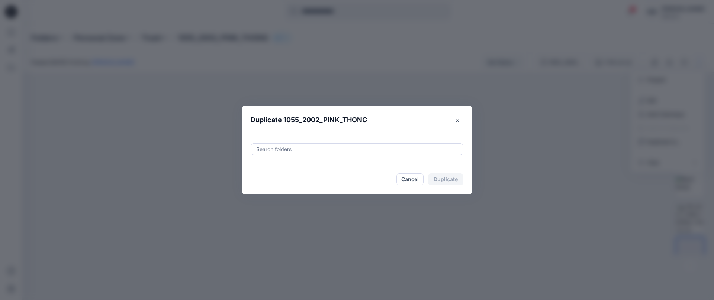
click at [320, 146] on div at bounding box center [356, 149] width 203 height 9
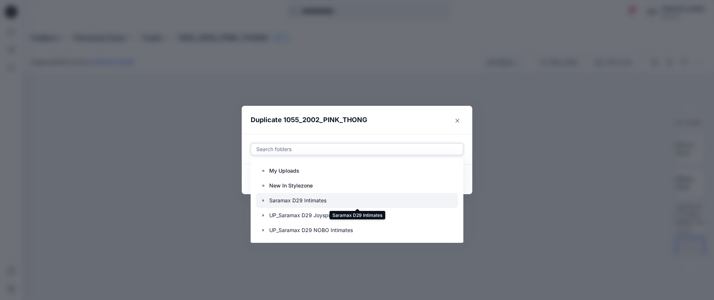
click at [316, 200] on div at bounding box center [357, 200] width 202 height 15
click at [264, 200] on icon "button" at bounding box center [263, 201] width 6 height 6
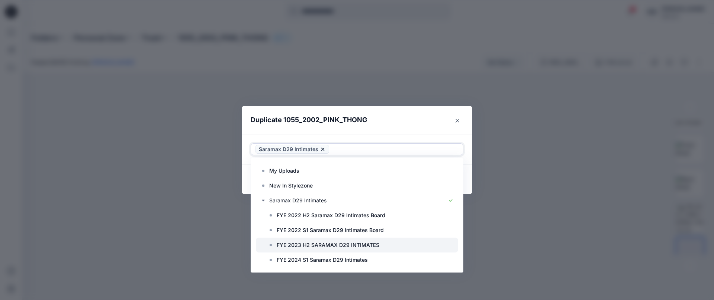
scroll to position [30, 0]
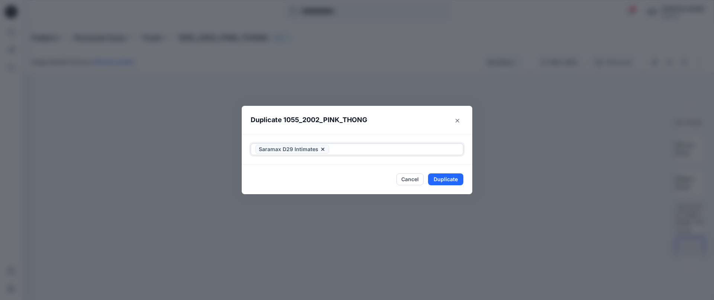
click at [322, 149] on icon at bounding box center [323, 149] width 6 height 6
click at [338, 147] on div at bounding box center [356, 149] width 203 height 9
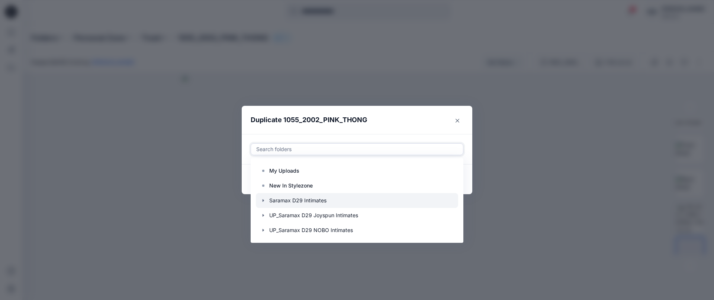
click at [263, 201] on icon "button" at bounding box center [263, 201] width 6 height 6
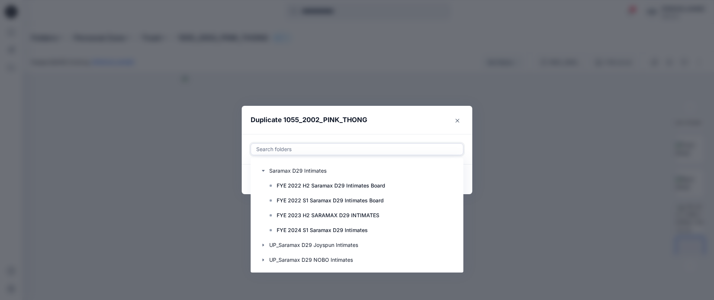
click at [264, 170] on icon "button" at bounding box center [263, 170] width 3 height 1
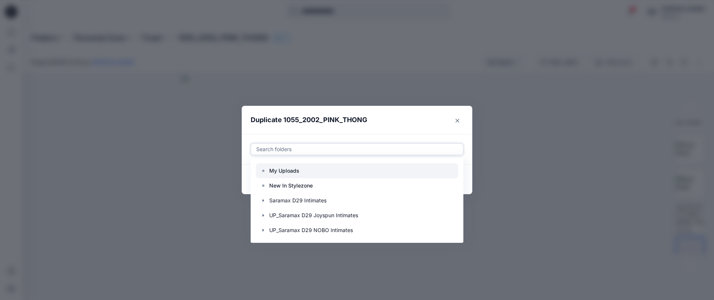
scroll to position [0, 0]
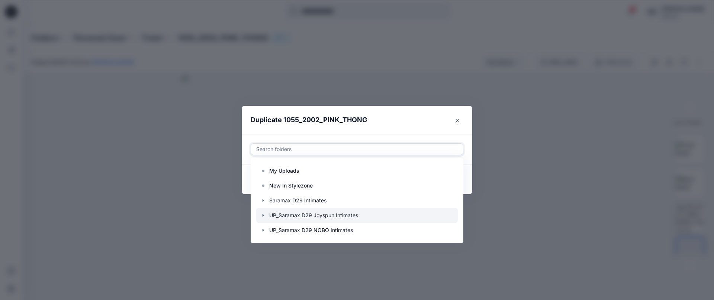
click at [263, 216] on icon "button" at bounding box center [262, 215] width 1 height 3
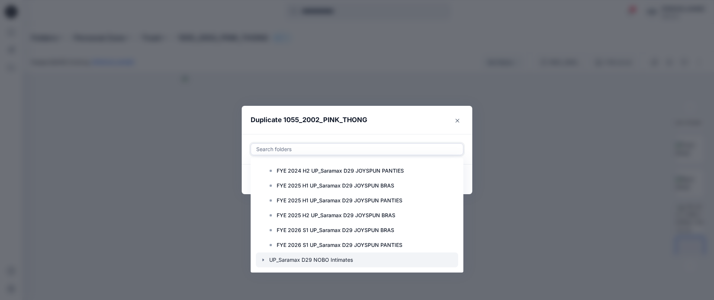
scroll to position [58, 0]
click at [263, 261] on icon "button" at bounding box center [262, 261] width 1 height 3
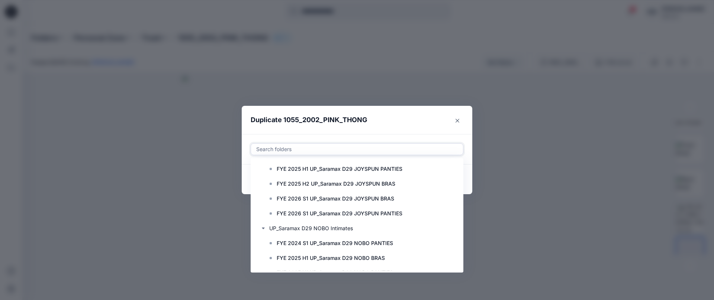
scroll to position [0, 0]
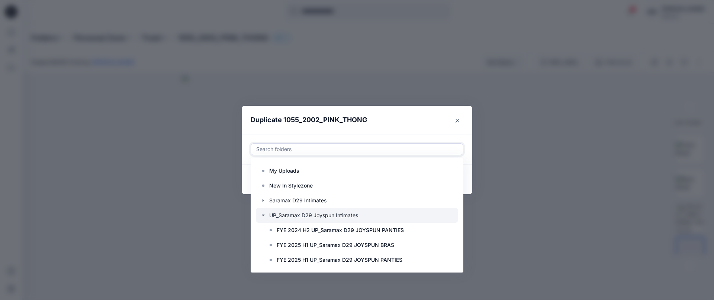
click at [262, 215] on icon "button" at bounding box center [263, 215] width 3 height 1
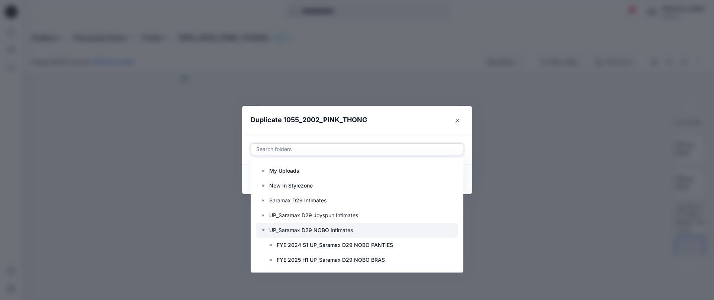
click at [263, 230] on icon "button" at bounding box center [263, 230] width 3 height 1
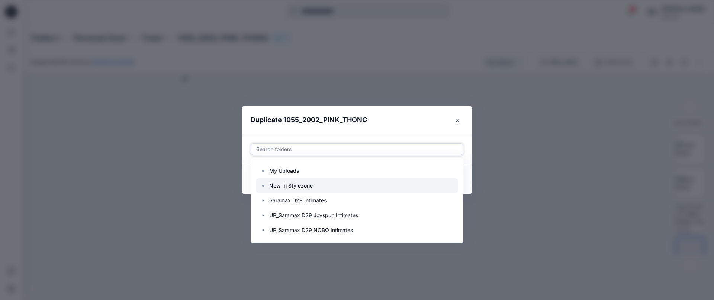
click at [295, 185] on p "New In Stylezone" at bounding box center [290, 185] width 43 height 9
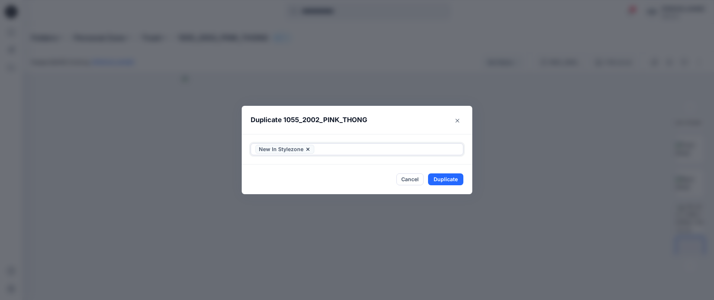
drag, startPoint x: 306, startPoint y: 148, endPoint x: 314, endPoint y: 150, distance: 7.6
click at [306, 148] on icon at bounding box center [308, 149] width 6 height 6
click at [407, 179] on button "Cancel" at bounding box center [409, 180] width 27 height 12
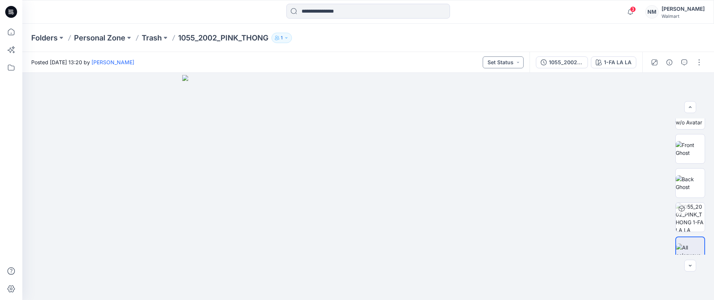
click at [520, 63] on button "Set Status" at bounding box center [502, 62] width 41 height 12
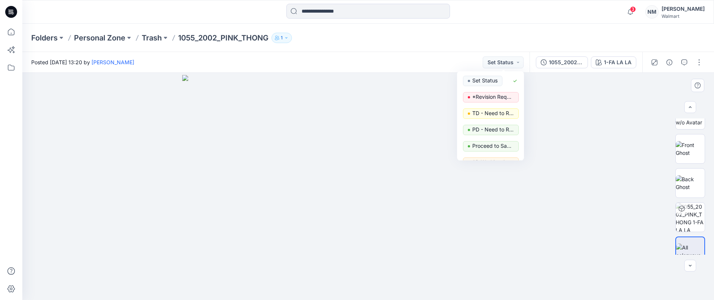
click at [559, 87] on div at bounding box center [367, 186] width 691 height 227
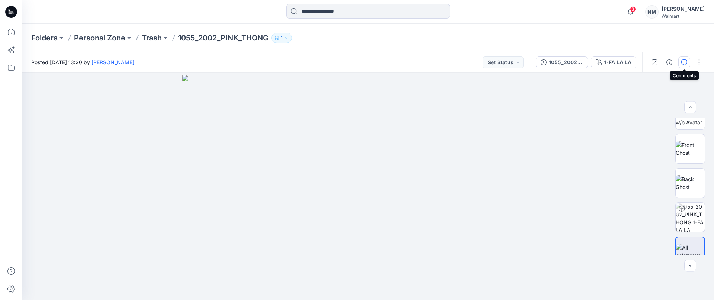
click at [684, 62] on icon "button" at bounding box center [684, 62] width 6 height 6
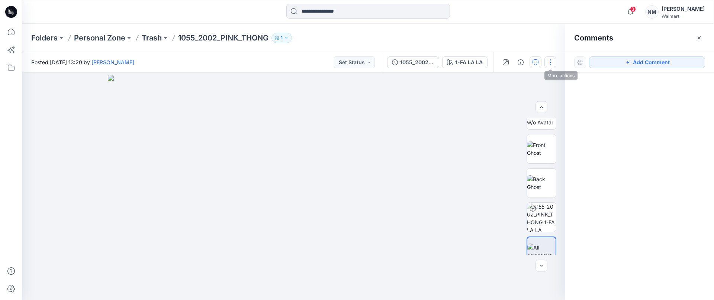
click at [548, 62] on button "button" at bounding box center [550, 62] width 12 height 12
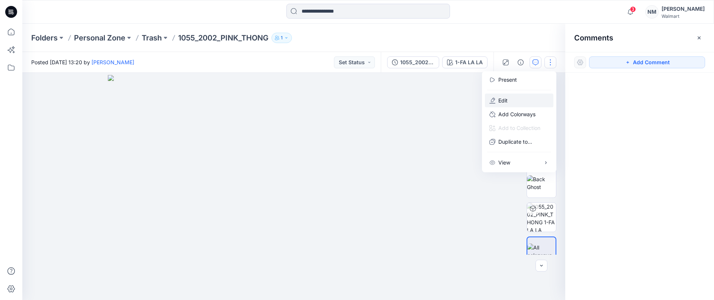
click at [526, 100] on button "Edit" at bounding box center [519, 101] width 68 height 14
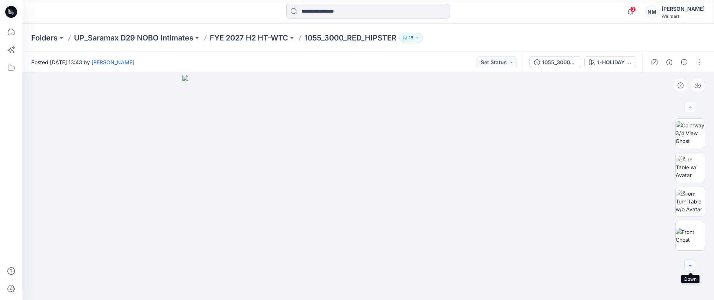
click at [690, 267] on icon "button" at bounding box center [690, 266] width 6 height 6
click at [689, 268] on icon "button" at bounding box center [690, 266] width 6 height 6
click at [690, 269] on button "button" at bounding box center [690, 266] width 12 height 12
click at [689, 270] on button "button" at bounding box center [690, 266] width 12 height 12
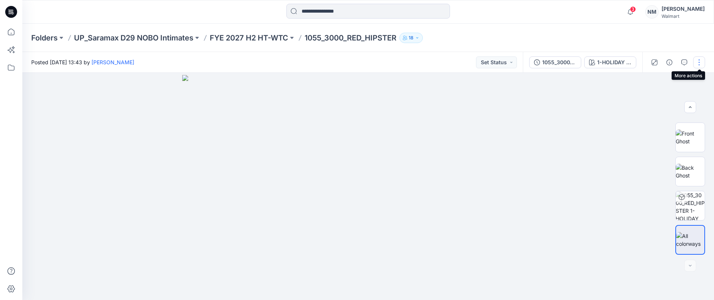
click at [698, 62] on button "button" at bounding box center [699, 62] width 12 height 12
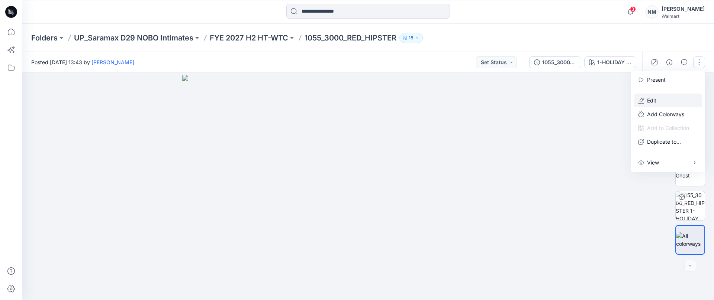
click at [658, 101] on button "Edit" at bounding box center [667, 101] width 68 height 14
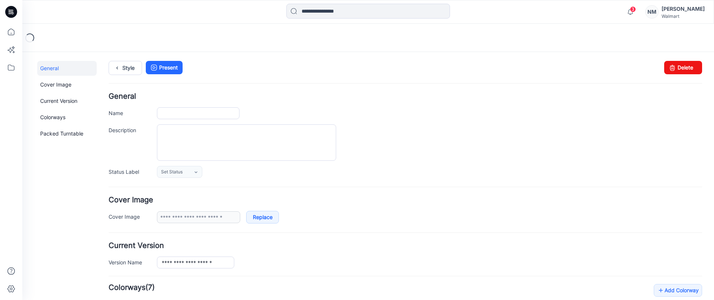
type input "**********"
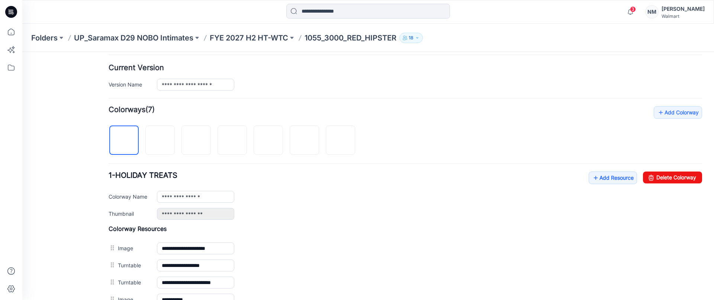
scroll to position [193, 0]
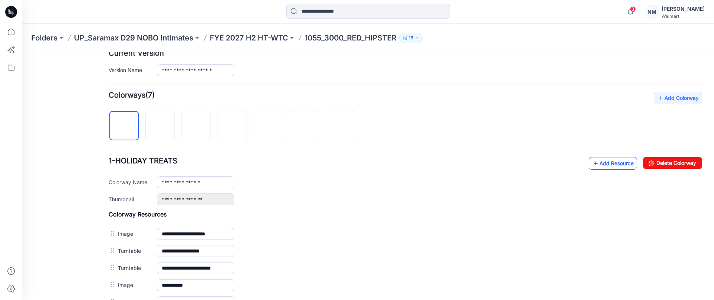
click at [621, 162] on link "Add Resource" at bounding box center [612, 163] width 48 height 13
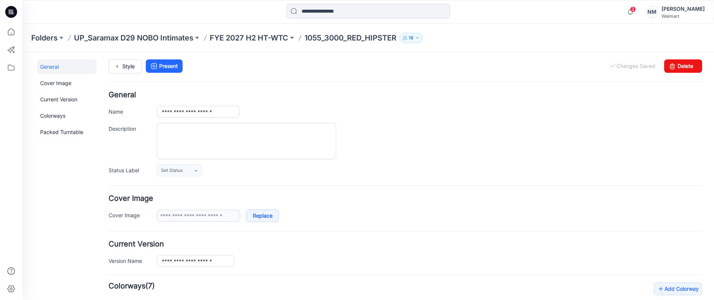
scroll to position [0, 0]
click at [352, 37] on p "1055_3000_RED_HIPSTER" at bounding box center [350, 38] width 92 height 10
click at [285, 38] on p "FYE 2027 H2 HT-WTC" at bounding box center [249, 38] width 78 height 10
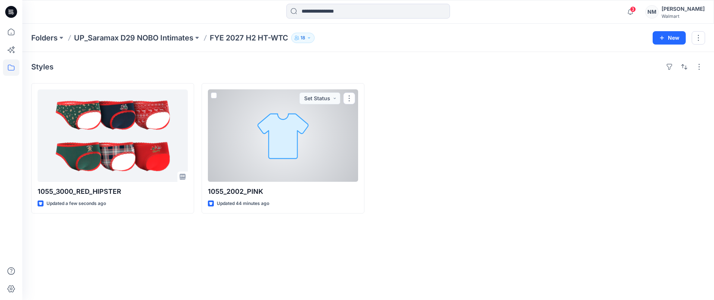
click at [305, 125] on div at bounding box center [283, 136] width 150 height 93
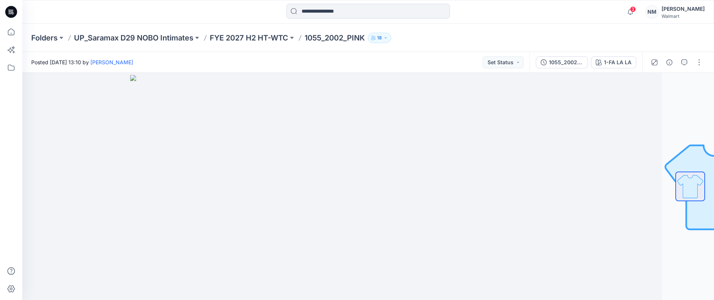
click at [50, 37] on p "Folders" at bounding box center [44, 38] width 26 height 10
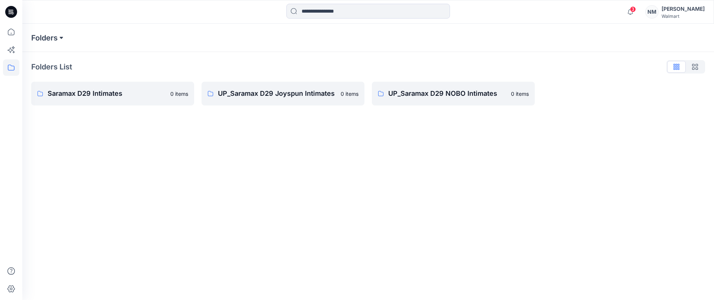
click at [62, 38] on button at bounding box center [61, 38] width 7 height 10
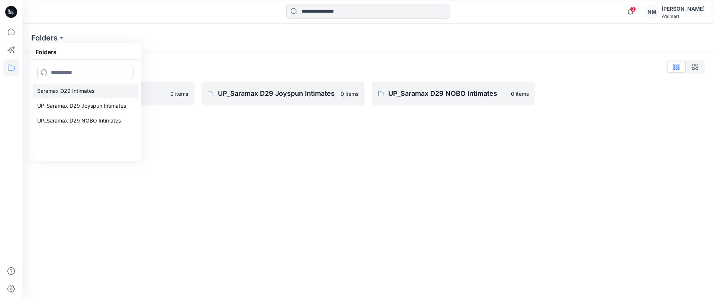
click at [64, 95] on p "Saramax D29 Intimates" at bounding box center [65, 91] width 57 height 9
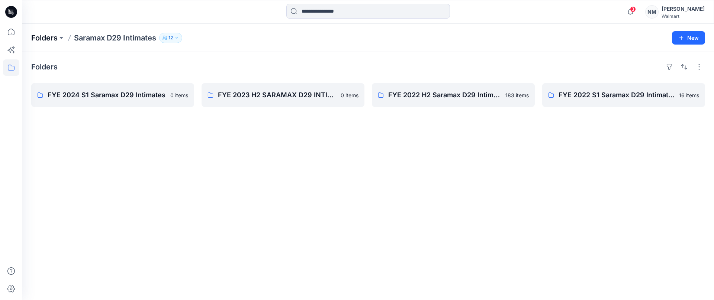
click at [52, 38] on p "Folders" at bounding box center [44, 38] width 26 height 10
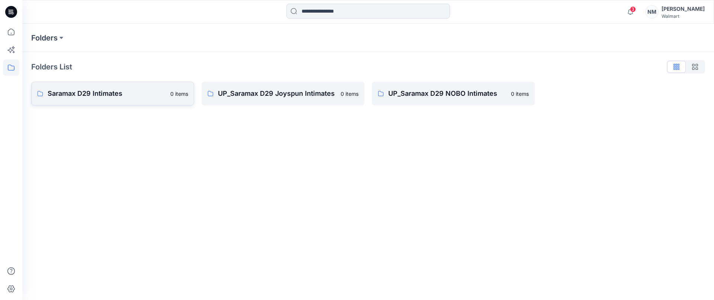
click at [99, 92] on p "Saramax D29 Intimates" at bounding box center [107, 93] width 118 height 10
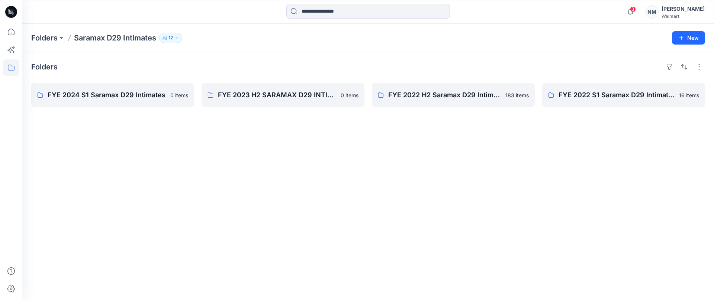
click at [119, 38] on p "Saramax D29 Intimates" at bounding box center [115, 38] width 82 height 10
click at [133, 38] on p "Saramax D29 Intimates" at bounding box center [115, 38] width 82 height 10
click at [53, 38] on p "Folders" at bounding box center [44, 38] width 26 height 10
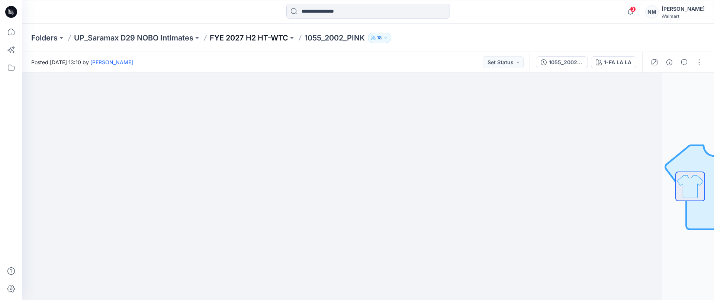
click at [272, 38] on p "FYE 2027 H2 HT-WTC" at bounding box center [249, 38] width 78 height 10
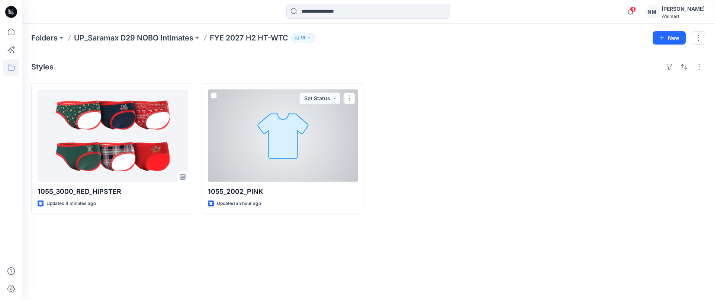
click at [290, 130] on div at bounding box center [283, 136] width 150 height 93
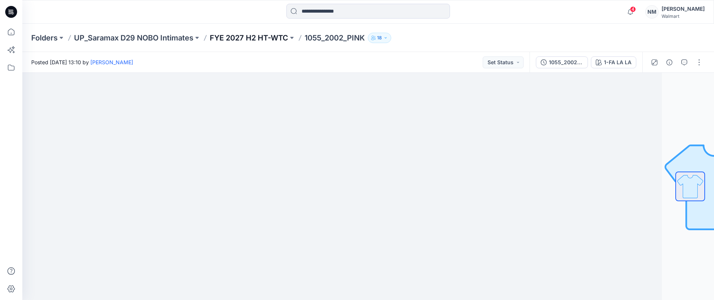
click at [272, 38] on p "FYE 2027 H2 HT-WTC" at bounding box center [249, 38] width 78 height 10
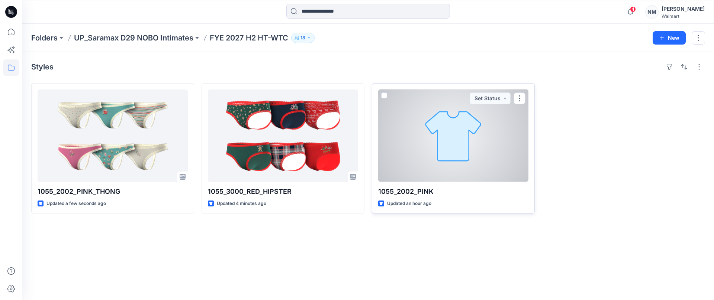
click at [508, 120] on div at bounding box center [453, 136] width 150 height 93
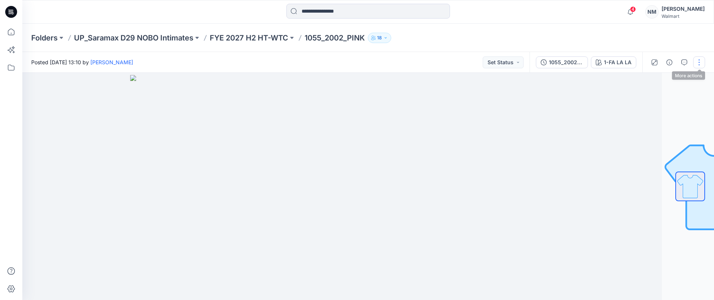
click at [698, 64] on button "button" at bounding box center [699, 62] width 12 height 12
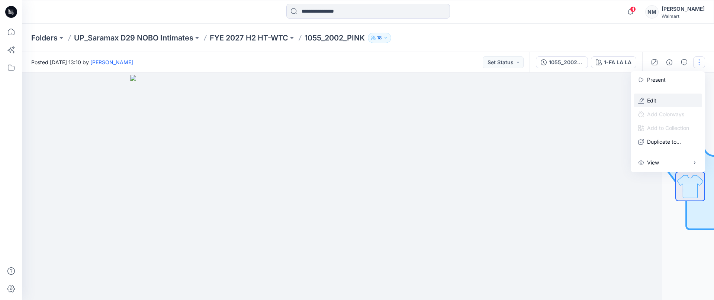
drag, startPoint x: 657, startPoint y: 103, endPoint x: 664, endPoint y: 102, distance: 6.8
click at [657, 103] on button "Edit" at bounding box center [667, 101] width 68 height 14
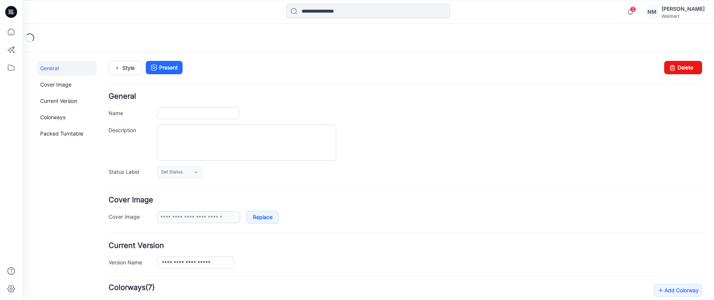
type input "**********"
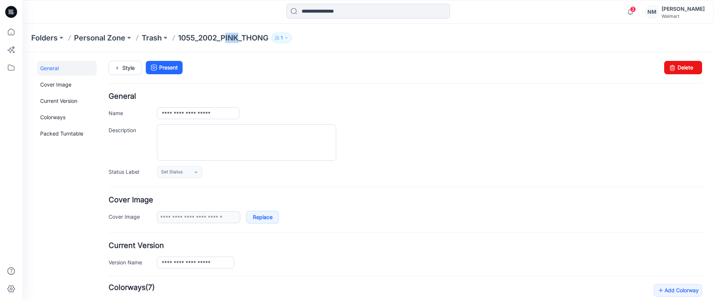
drag, startPoint x: 238, startPoint y: 37, endPoint x: 225, endPoint y: 33, distance: 14.1
click at [225, 33] on p "1055_2002_PINK_THONG" at bounding box center [223, 38] width 90 height 10
click at [288, 39] on icon "button" at bounding box center [286, 38] width 4 height 4
click at [252, 36] on p "1055_2002_PINK_THONG" at bounding box center [223, 38] width 90 height 10
click at [161, 39] on p "Trash" at bounding box center [152, 38] width 20 height 10
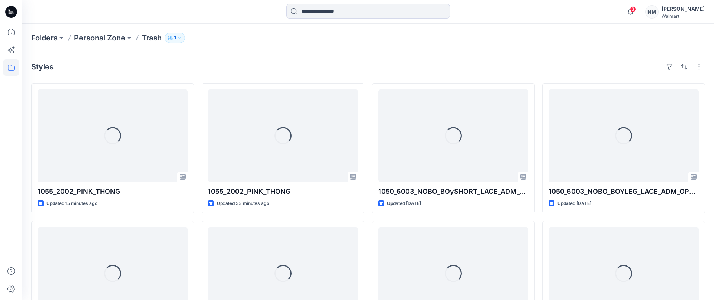
scroll to position [0, 0]
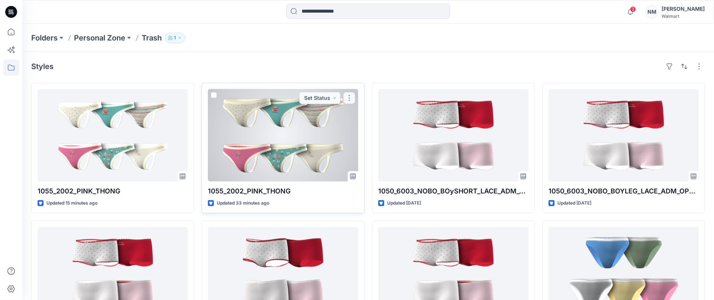
click at [351, 99] on button "button" at bounding box center [349, 98] width 12 height 12
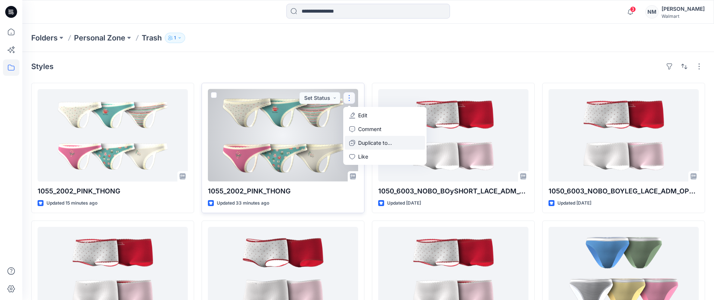
click at [371, 144] on p "Duplicate to..." at bounding box center [375, 143] width 34 height 8
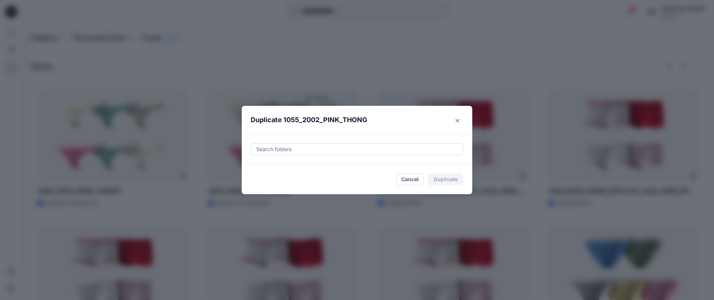
click at [353, 147] on div at bounding box center [356, 149] width 203 height 9
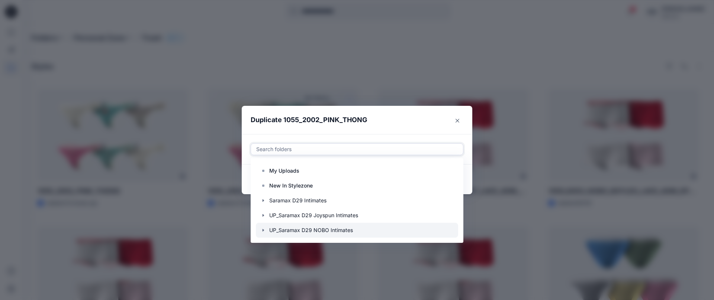
click at [341, 232] on div at bounding box center [357, 230] width 202 height 15
click at [263, 231] on icon "button" at bounding box center [263, 230] width 6 height 6
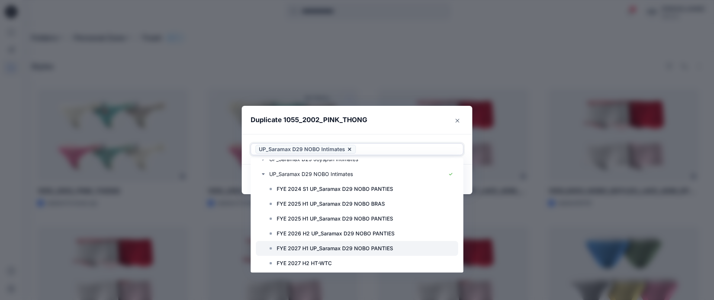
scroll to position [89, 0]
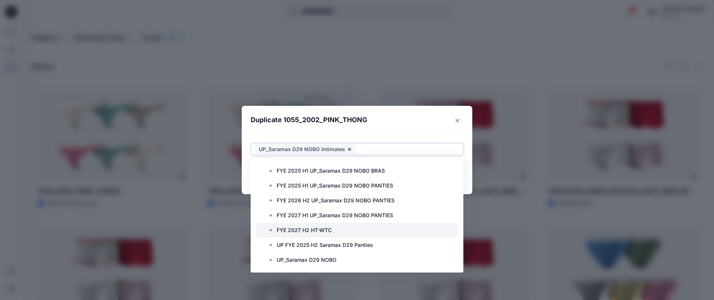
click at [328, 232] on p "FYE 2027 H2 HT-WTC" at bounding box center [304, 230] width 55 height 9
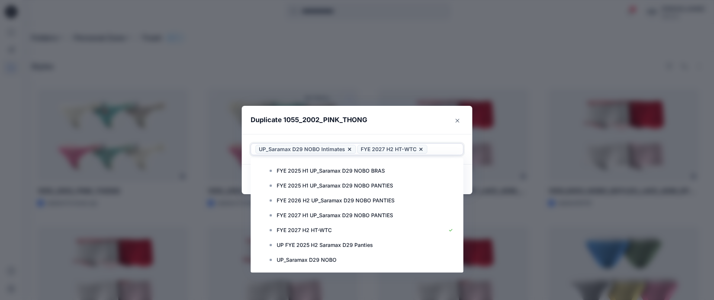
click at [346, 149] on icon at bounding box center [349, 149] width 6 height 6
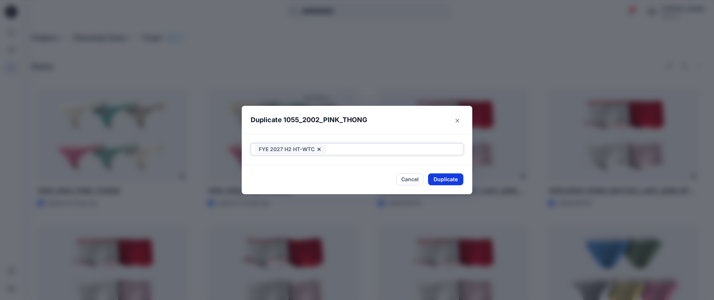
drag, startPoint x: 449, startPoint y: 180, endPoint x: 483, endPoint y: 181, distance: 33.5
click at [449, 180] on button "Duplicate" at bounding box center [445, 180] width 35 height 12
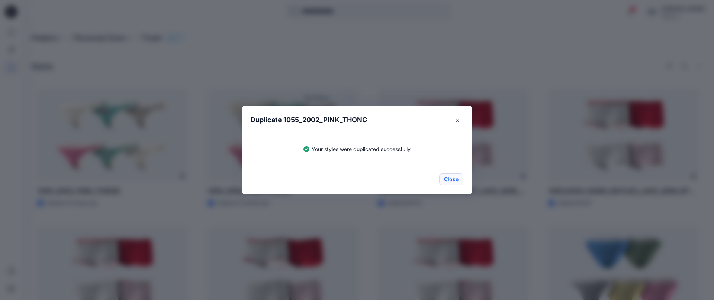
drag, startPoint x: 450, startPoint y: 180, endPoint x: 459, endPoint y: 177, distance: 9.4
click at [450, 179] on button "Close" at bounding box center [451, 180] width 24 height 12
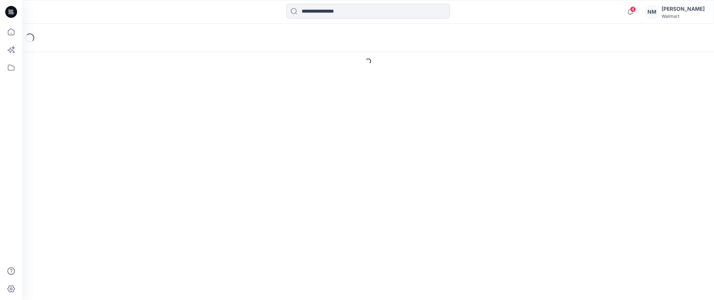
type input "**********"
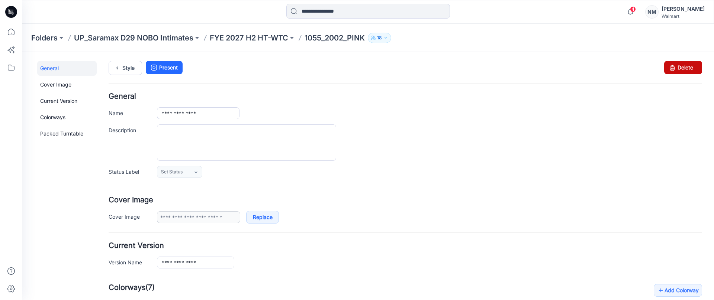
click at [684, 67] on link "Delete" at bounding box center [683, 67] width 38 height 13
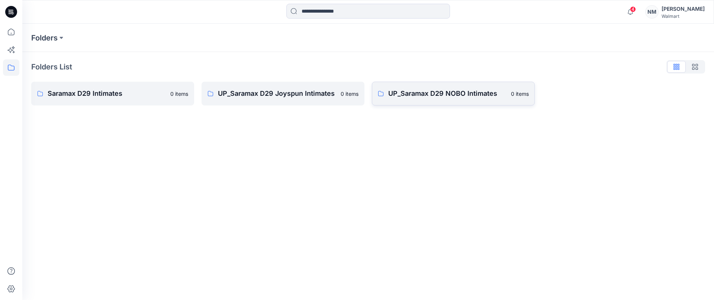
click at [482, 94] on p "UP_Saramax D29 NOBO Intimates" at bounding box center [447, 93] width 118 height 10
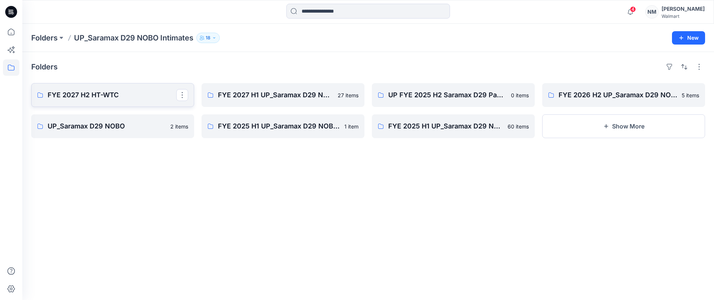
click at [149, 92] on p "FYE 2027 H2 HT-WTC" at bounding box center [112, 95] width 129 height 10
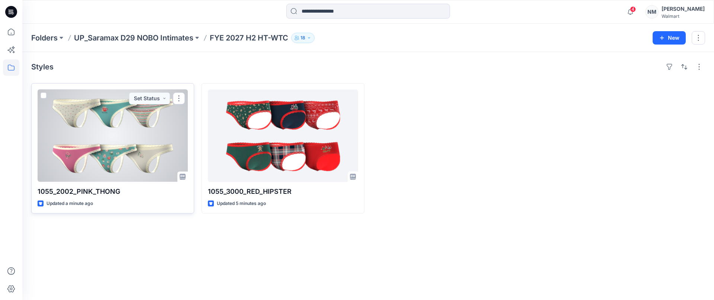
click at [136, 124] on div at bounding box center [113, 136] width 150 height 93
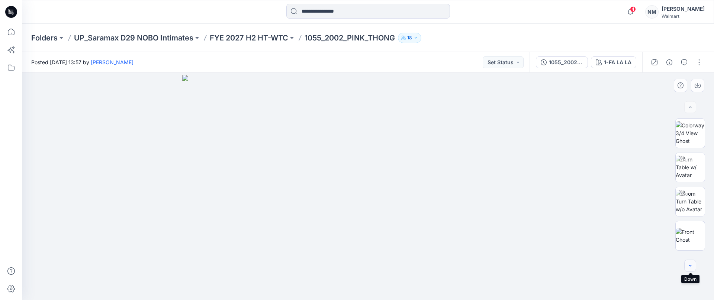
click at [690, 267] on icon "button" at bounding box center [690, 266] width 6 height 6
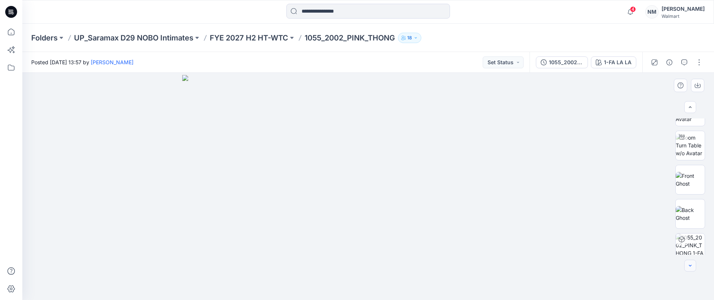
scroll to position [58, 0]
click at [700, 62] on button "button" at bounding box center [699, 62] width 12 height 12
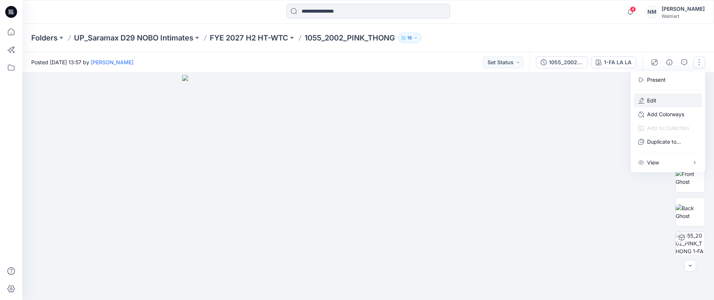
click at [667, 100] on button "Edit" at bounding box center [667, 101] width 68 height 14
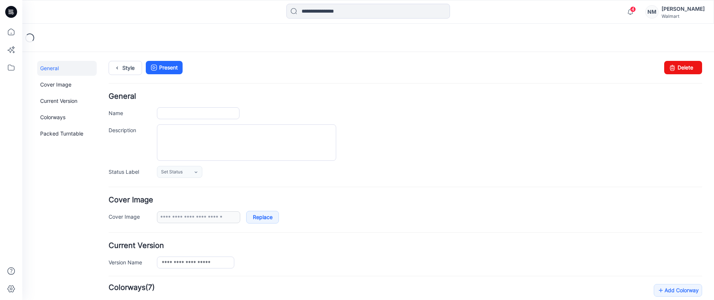
type input "**********"
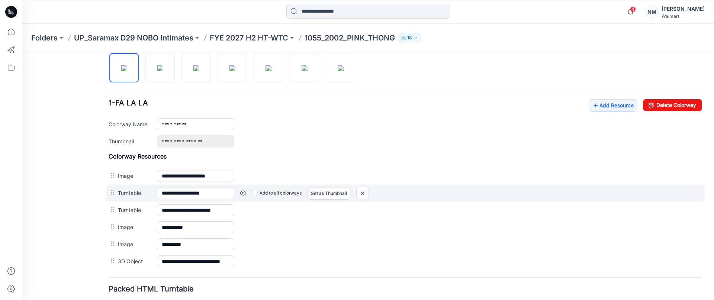
scroll to position [250, 0]
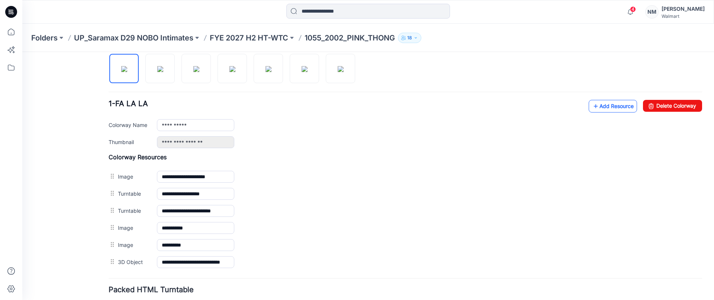
click at [617, 107] on link "Add Resource" at bounding box center [612, 106] width 48 height 13
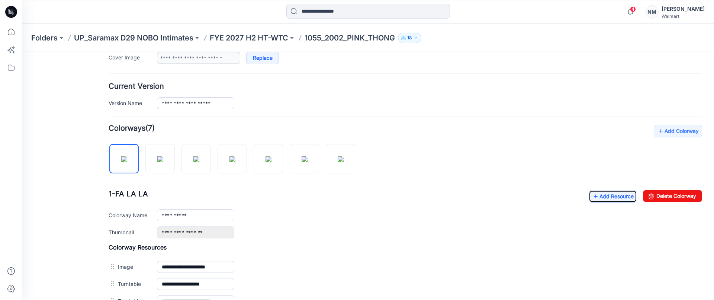
scroll to position [159, 0]
click at [275, 37] on p "FYE 2027 H2 HT-WTC" at bounding box center [249, 38] width 78 height 10
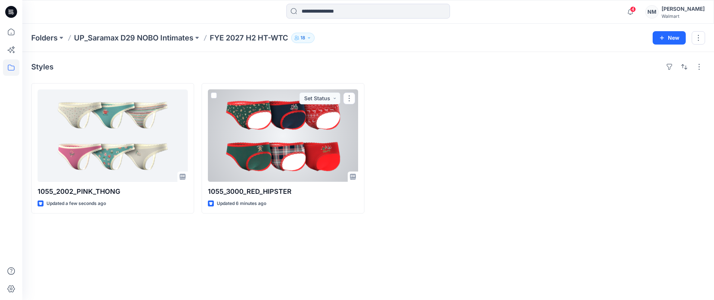
click at [284, 120] on div at bounding box center [283, 136] width 150 height 93
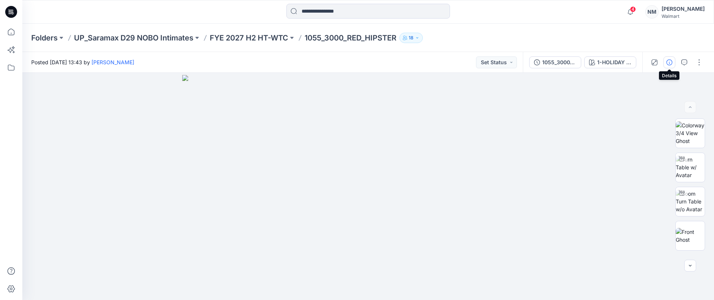
click at [670, 63] on icon "button" at bounding box center [669, 62] width 6 height 6
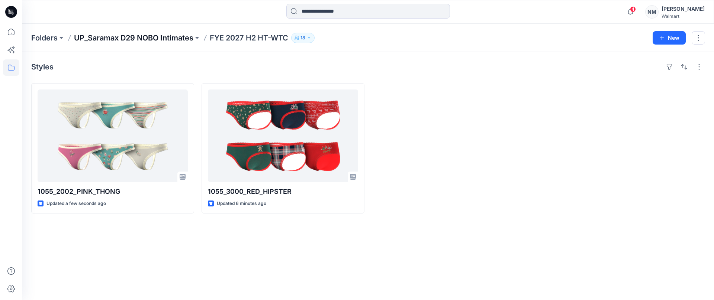
click at [164, 37] on p "UP_Saramax D29 NOBO Intimates" at bounding box center [133, 38] width 119 height 10
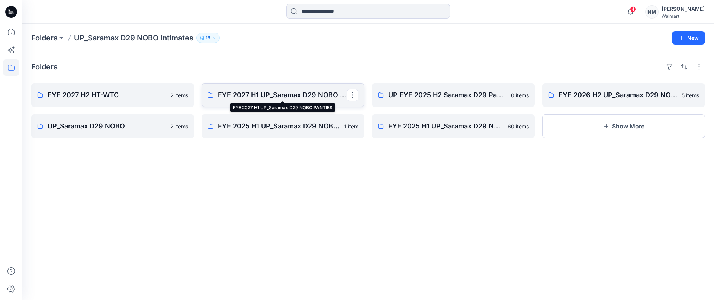
click at [282, 90] on p "FYE 2027 H1 UP_Saramax D29 NOBO PANTIES" at bounding box center [282, 95] width 129 height 10
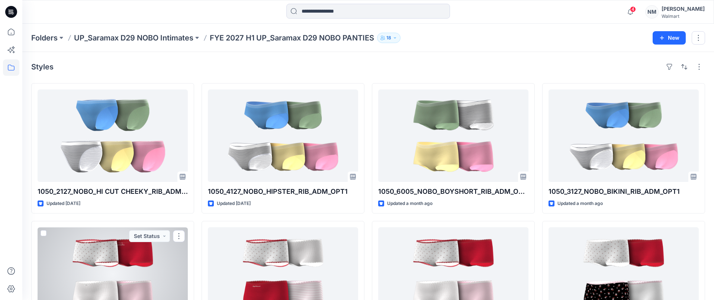
click at [144, 260] on div at bounding box center [113, 273] width 150 height 93
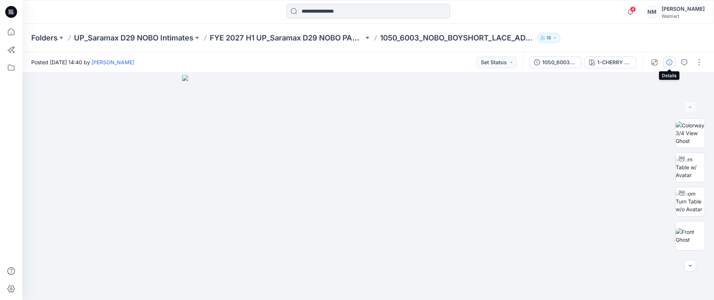
click at [670, 62] on icon "button" at bounding box center [669, 62] width 6 height 6
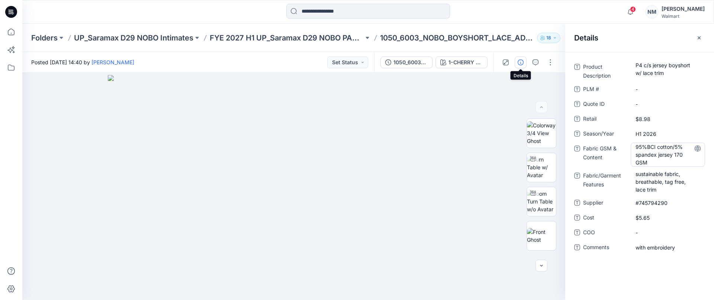
click at [636, 147] on Content "95%BCI cotton/5% spandex jersey 170 GSM" at bounding box center [667, 154] width 65 height 23
drag, startPoint x: 635, startPoint y: 148, endPoint x: 682, endPoint y: 167, distance: 50.3
click at [682, 167] on div "**********" at bounding box center [639, 161] width 131 height 201
click at [640, 174] on Features "sustainable fabric, breathable, tag free, lace trim" at bounding box center [667, 181] width 65 height 23
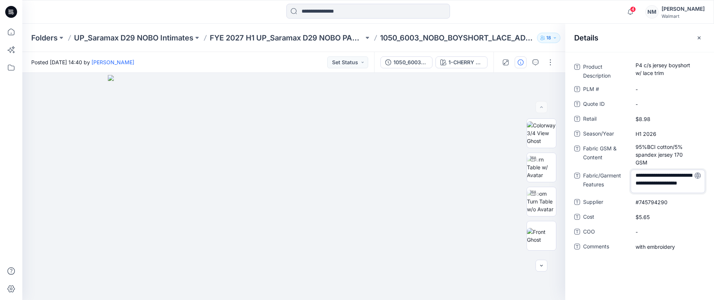
drag, startPoint x: 635, startPoint y: 176, endPoint x: 688, endPoint y: 191, distance: 54.7
click at [687, 193] on textarea "**********" at bounding box center [667, 181] width 74 height 23
click at [640, 203] on span "#745794290" at bounding box center [667, 203] width 65 height 8
drag, startPoint x: 668, startPoint y: 203, endPoint x: 628, endPoint y: 198, distance: 40.4
click at [628, 199] on div "**********" at bounding box center [639, 203] width 131 height 12
